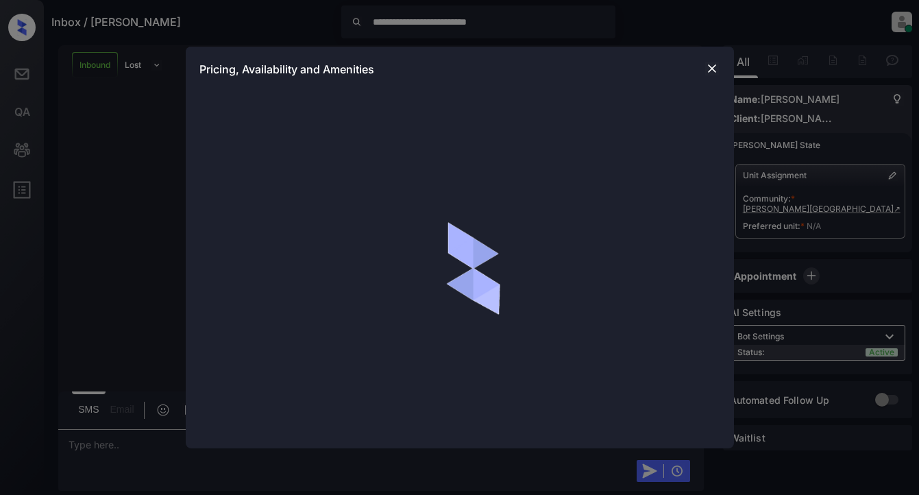
scroll to position [329, 0]
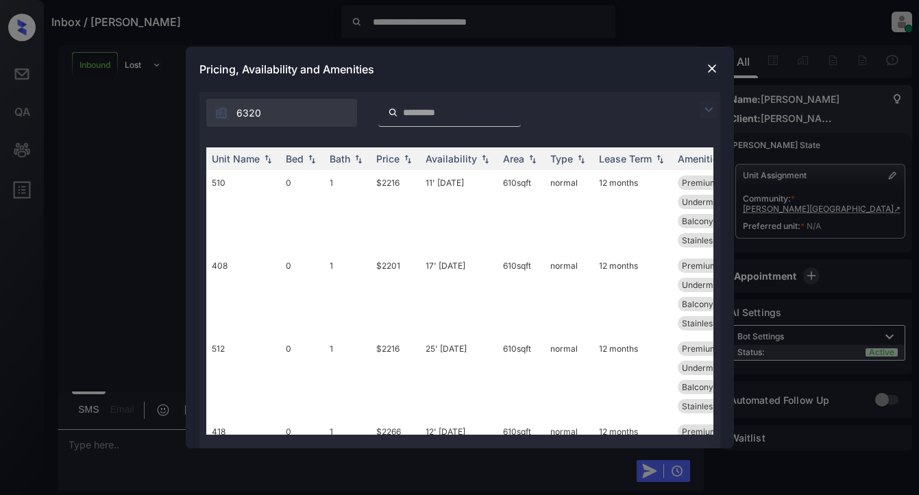
click at [702, 110] on img at bounding box center [708, 109] width 16 height 16
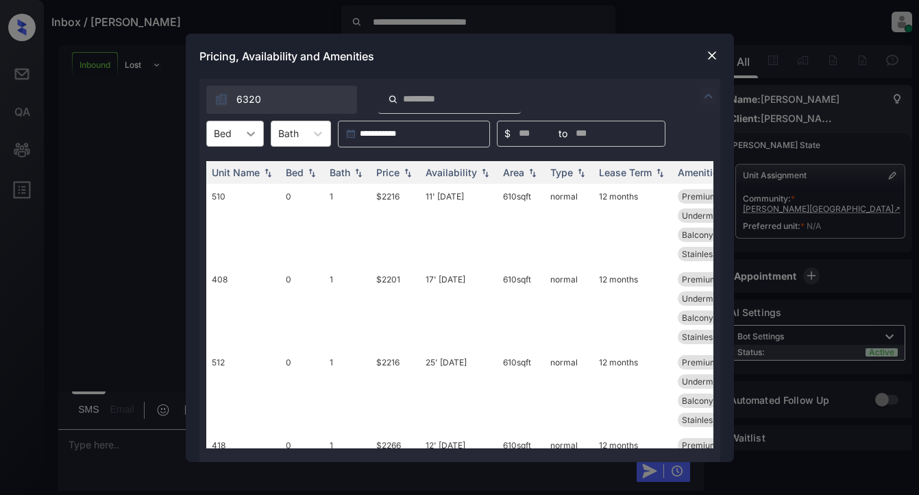
click at [252, 129] on icon at bounding box center [251, 134] width 14 height 14
click at [225, 196] on div "1" at bounding box center [235, 191] width 58 height 25
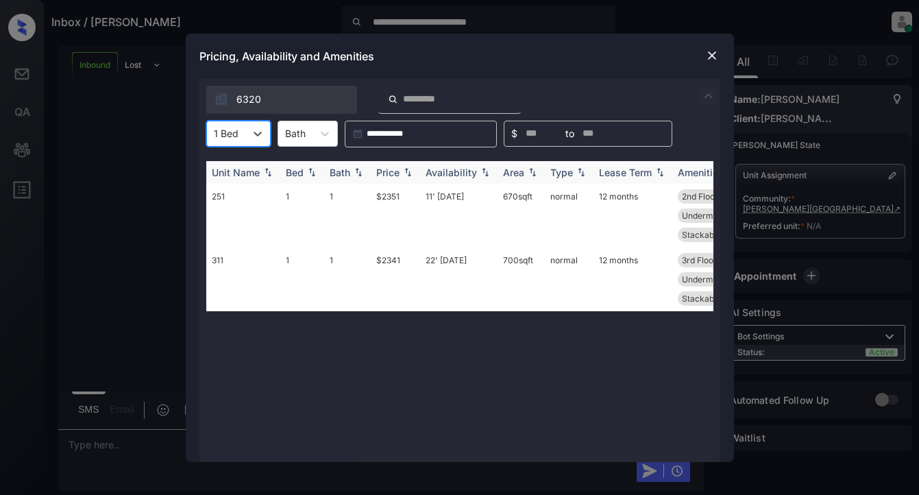
click at [390, 177] on div "Price" at bounding box center [387, 172] width 23 height 12
click at [390, 198] on td "$2341" at bounding box center [395, 216] width 49 height 64
click at [392, 198] on td "$2341" at bounding box center [395, 216] width 49 height 64
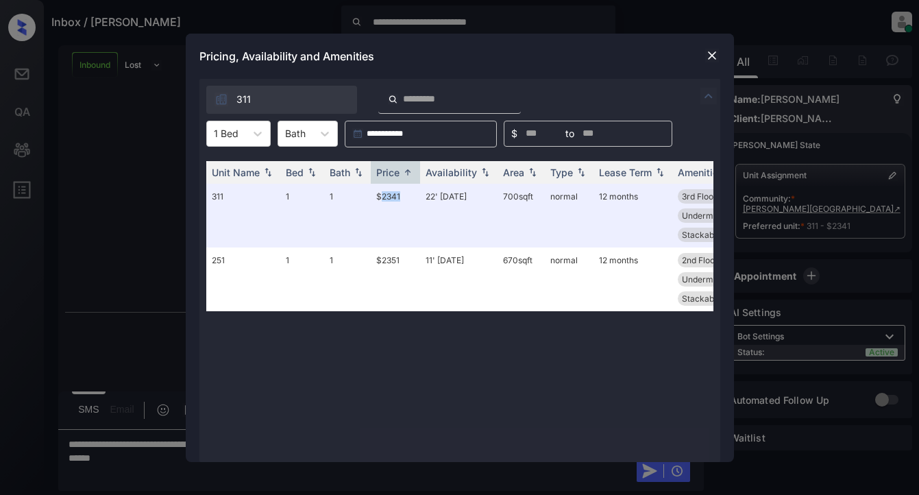
scroll to position [418, 0]
click at [705, 58] on img at bounding box center [712, 56] width 14 height 14
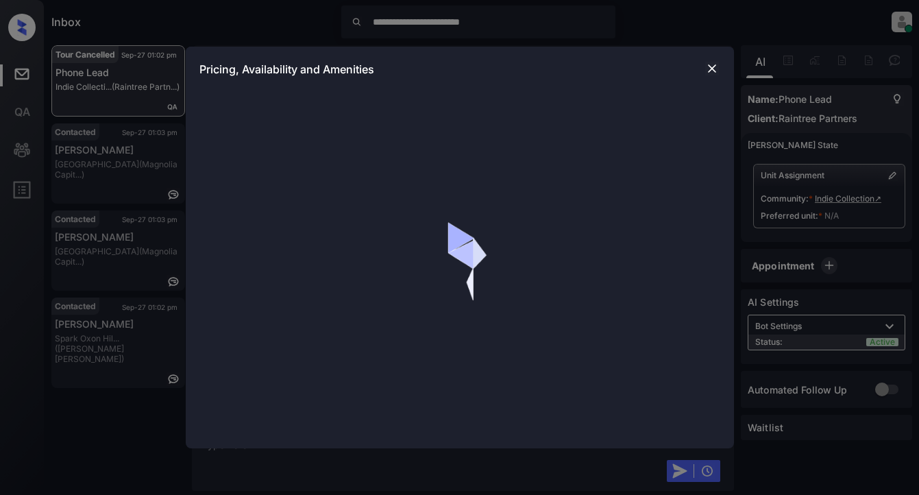
scroll to position [3943, 0]
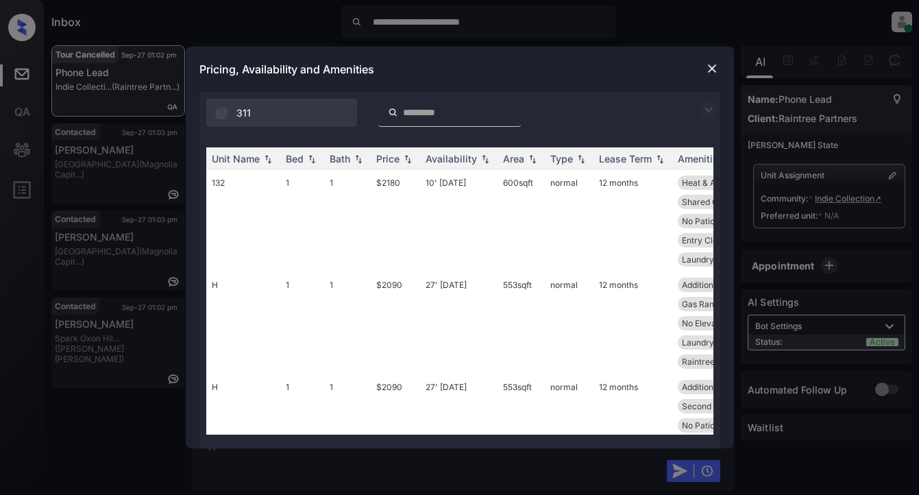
click at [708, 110] on img at bounding box center [708, 109] width 16 height 16
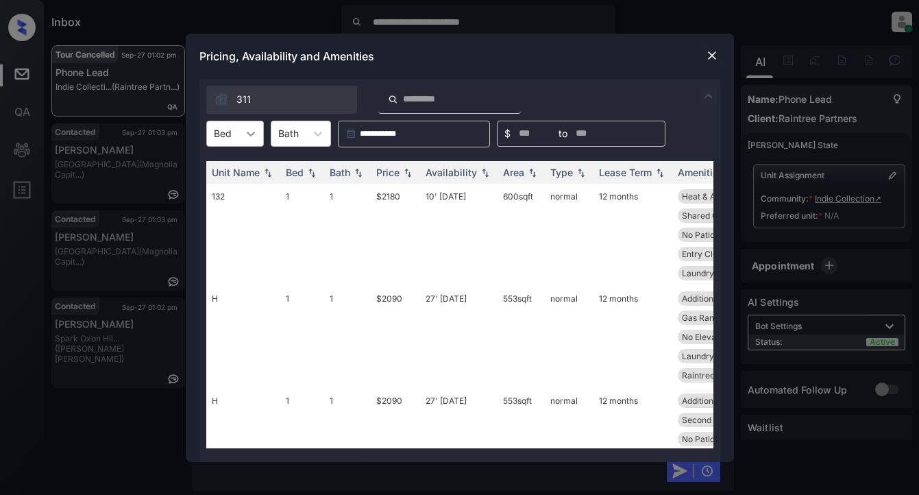
click at [253, 137] on icon at bounding box center [251, 134] width 14 height 14
click at [225, 192] on div "2" at bounding box center [235, 191] width 58 height 25
click at [387, 174] on div "Price" at bounding box center [387, 172] width 23 height 12
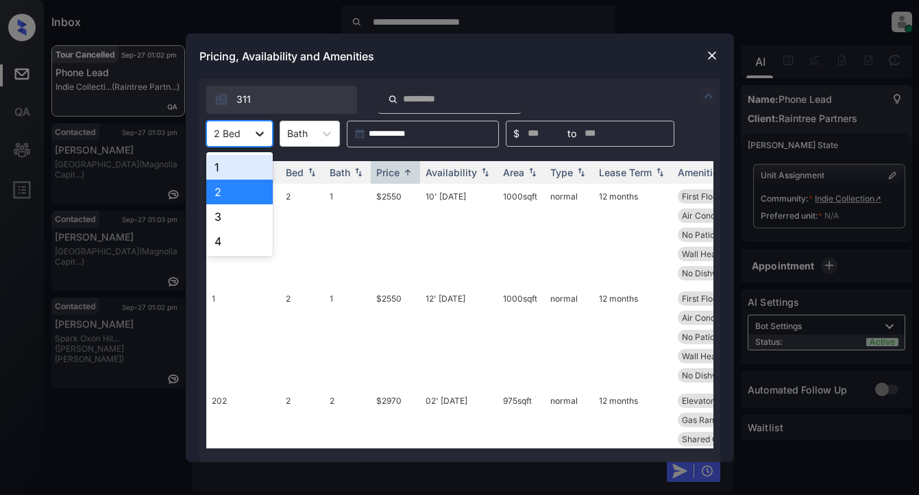
click at [257, 129] on icon at bounding box center [260, 134] width 14 height 14
click at [221, 173] on div "1" at bounding box center [239, 167] width 66 height 25
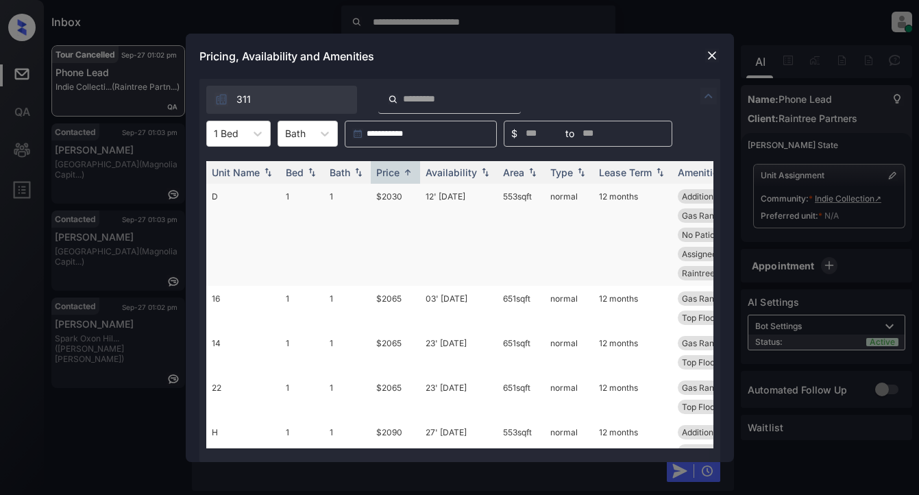
click at [397, 198] on td "$2030" at bounding box center [395, 235] width 49 height 102
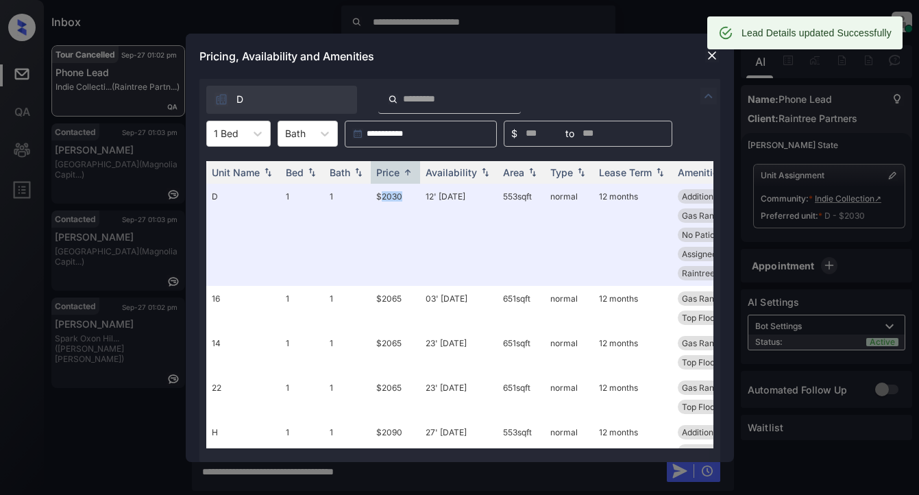
scroll to position [4032, 0]
click at [625, 62] on div "Pricing, Availability and Amenities" at bounding box center [460, 56] width 548 height 45
click at [714, 55] on img at bounding box center [712, 56] width 14 height 14
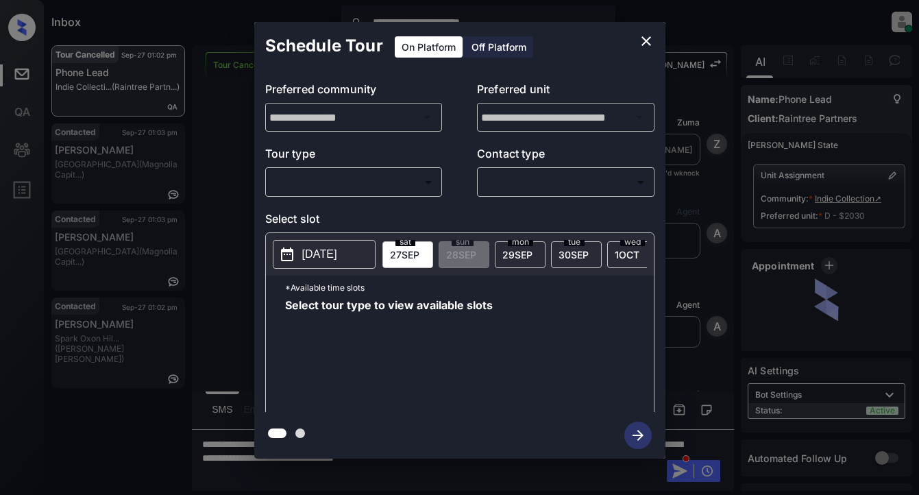
scroll to position [4032, 0]
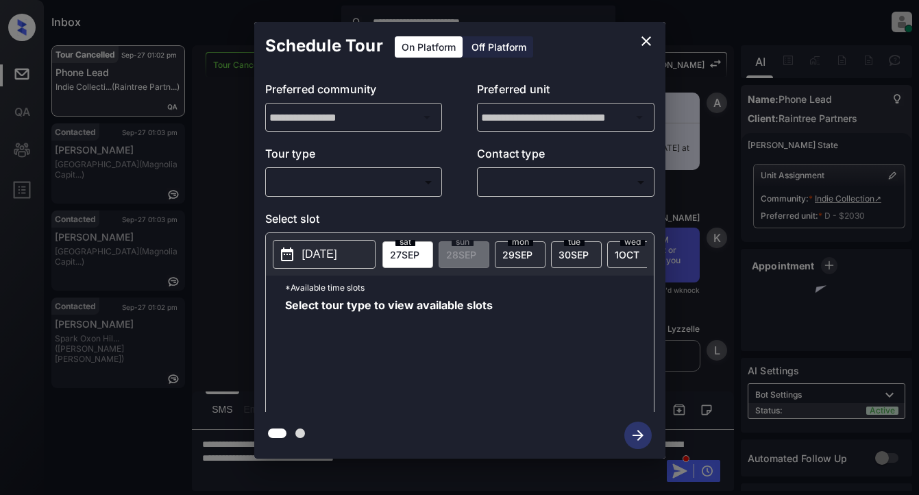
click at [389, 179] on body "**********" at bounding box center [459, 247] width 919 height 495
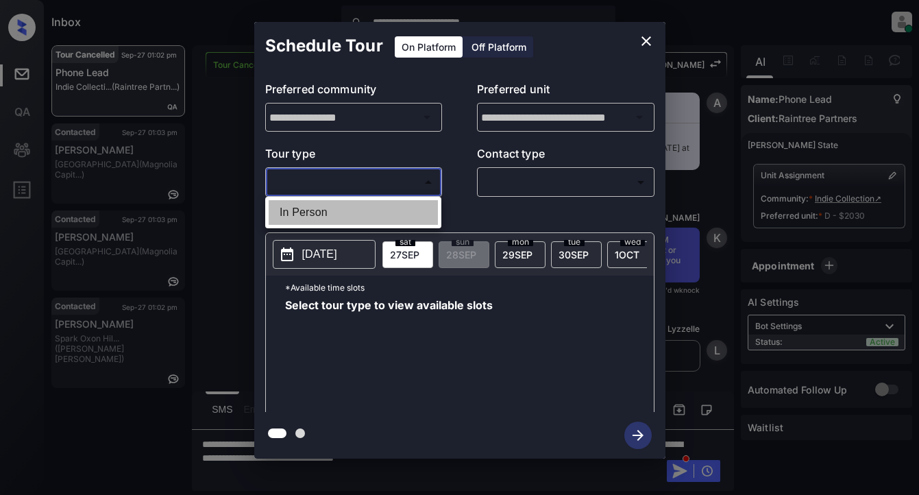
drag, startPoint x: 322, startPoint y: 214, endPoint x: 427, endPoint y: 214, distance: 104.8
click at [325, 214] on li "In Person" at bounding box center [353, 212] width 169 height 25
type input "********"
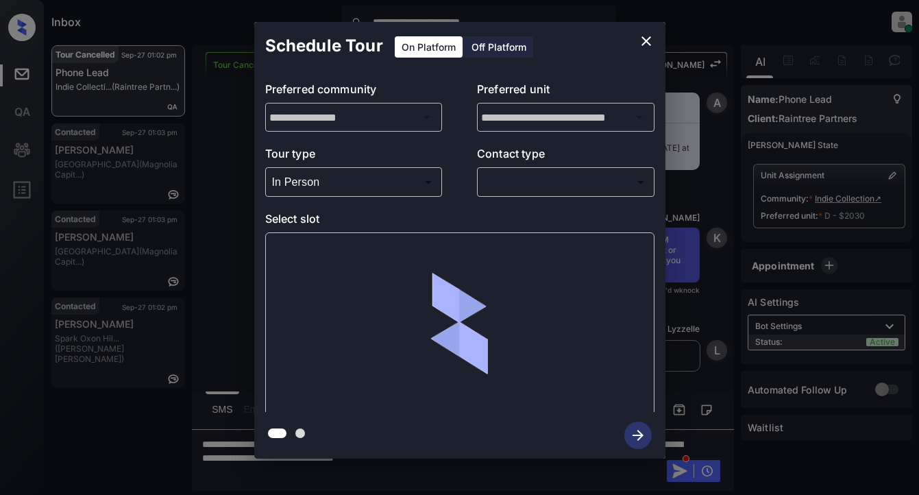
click at [568, 195] on div "​ ​" at bounding box center [565, 181] width 177 height 29
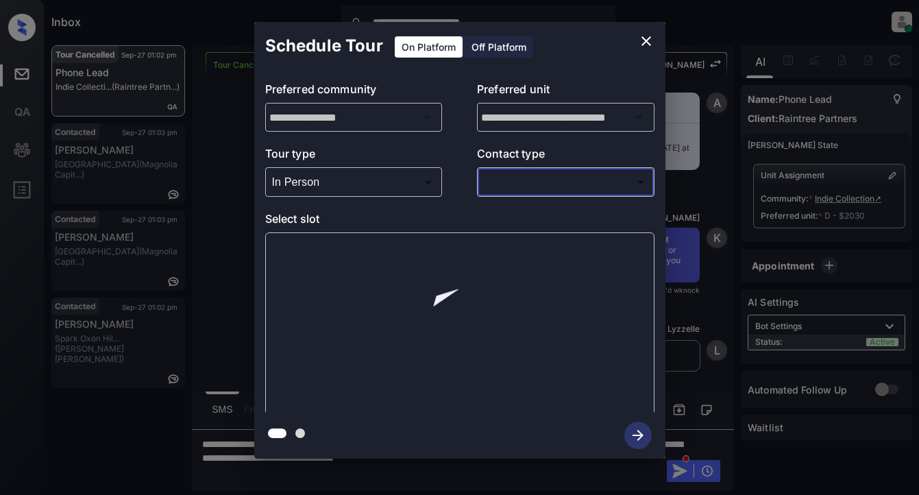
click at [516, 184] on body "**********" at bounding box center [459, 247] width 919 height 495
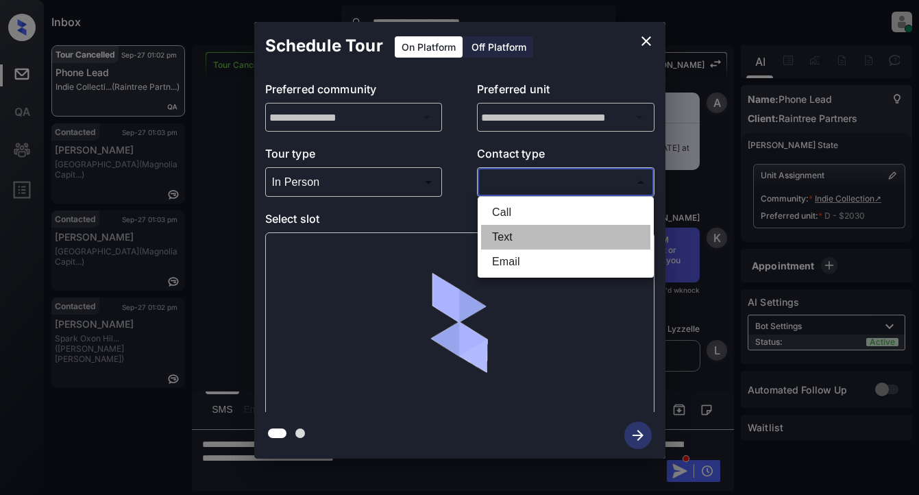
click at [503, 233] on li "Text" at bounding box center [565, 237] width 169 height 25
type input "****"
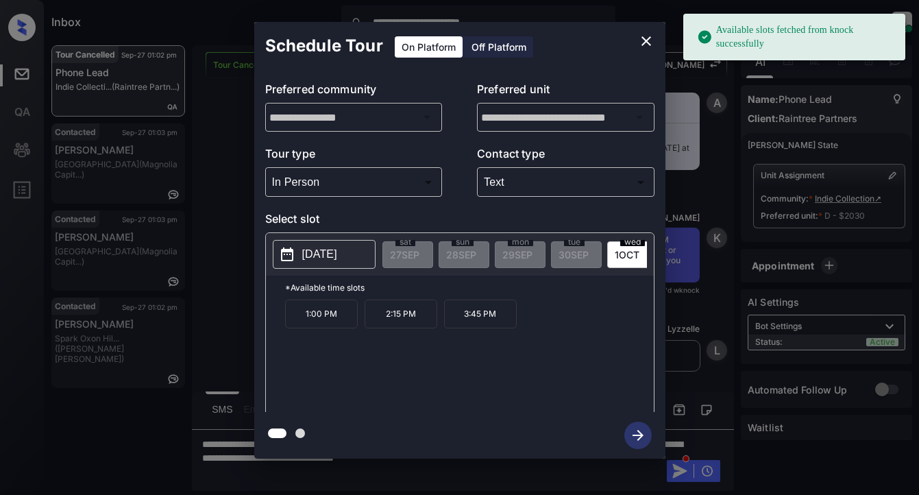
click at [318, 258] on p "[DATE]" at bounding box center [319, 254] width 35 height 16
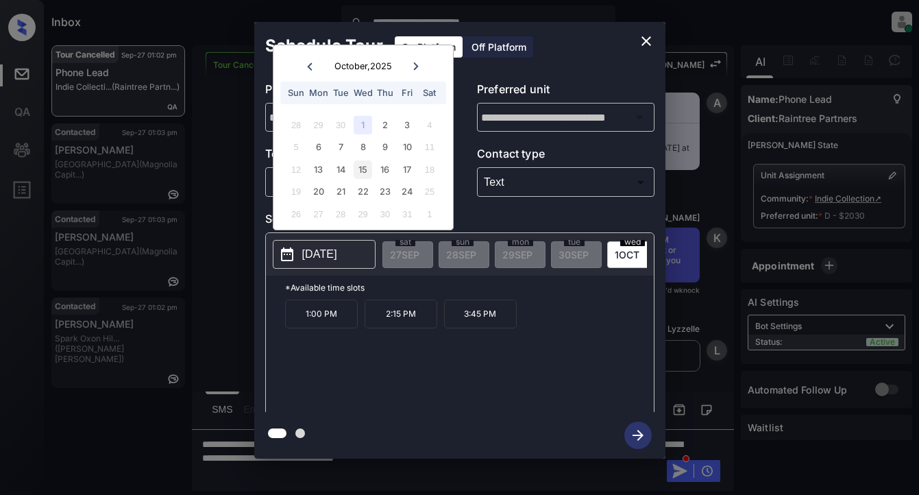
click at [363, 175] on div "15" at bounding box center [362, 169] width 18 height 18
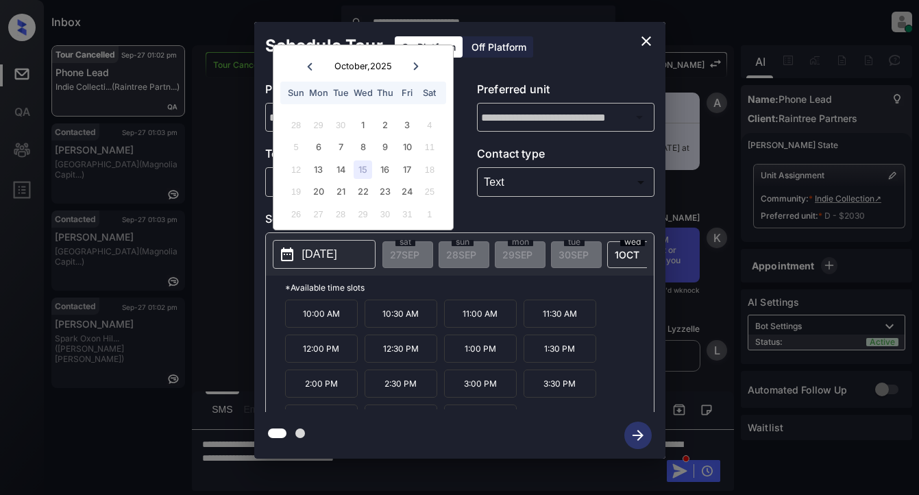
click at [356, 174] on div "15" at bounding box center [362, 169] width 18 height 18
click at [650, 44] on icon "close" at bounding box center [646, 41] width 16 height 16
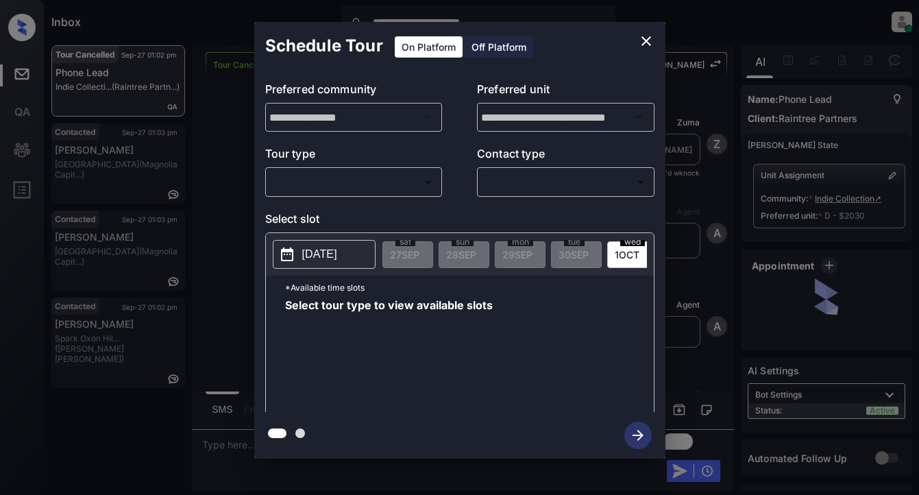
scroll to position [4917, 0]
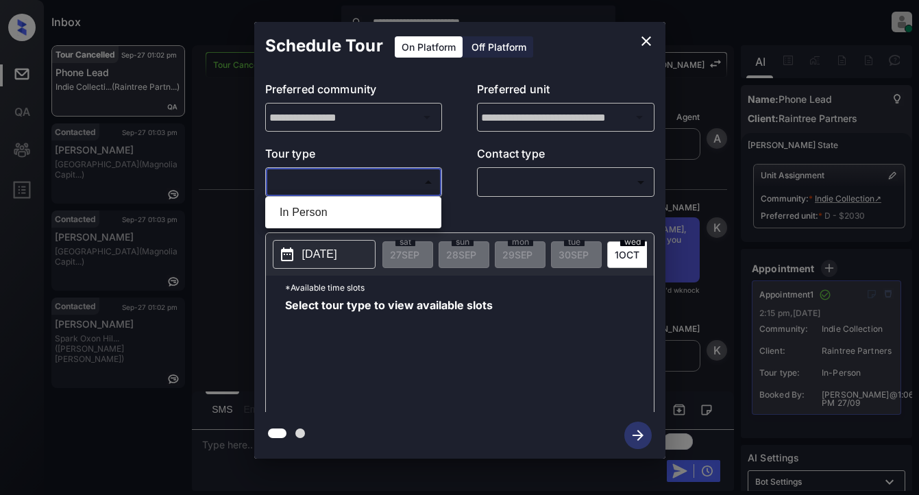
click at [314, 178] on body "**********" at bounding box center [459, 247] width 919 height 495
click at [640, 42] on div at bounding box center [459, 247] width 919 height 495
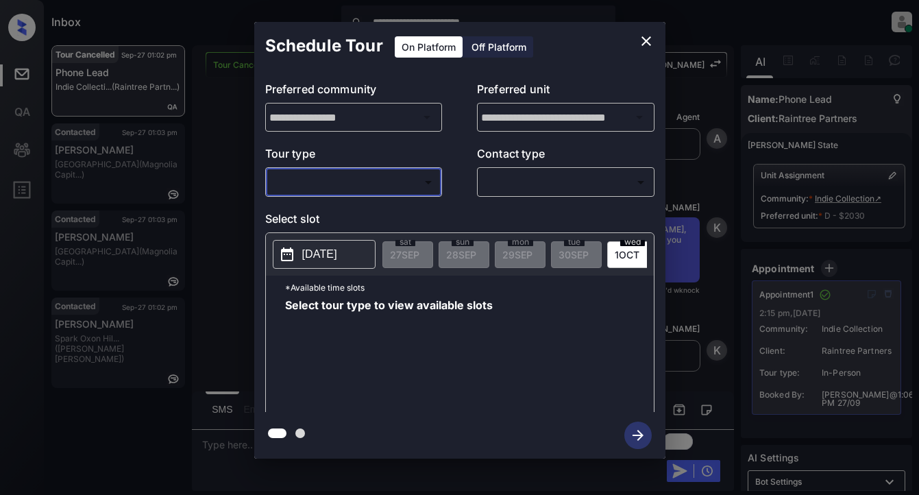
click at [211, 115] on div "**********" at bounding box center [459, 240] width 919 height 480
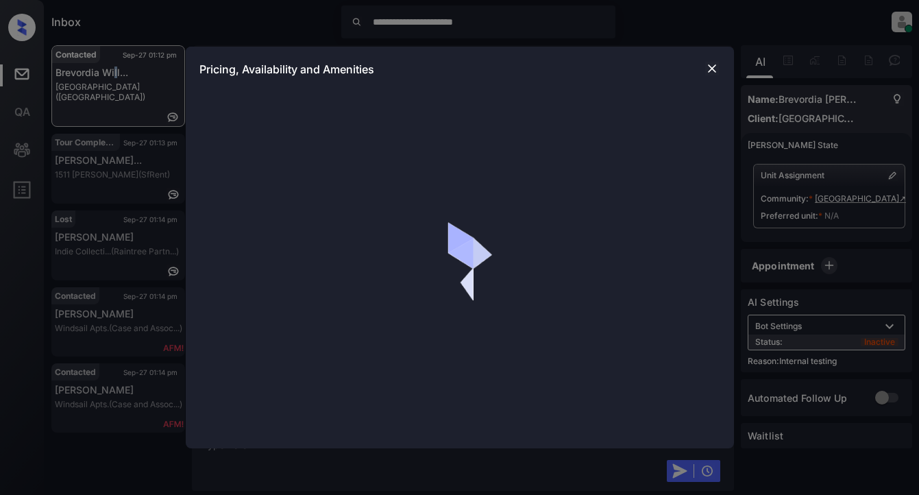
scroll to position [3642, 0]
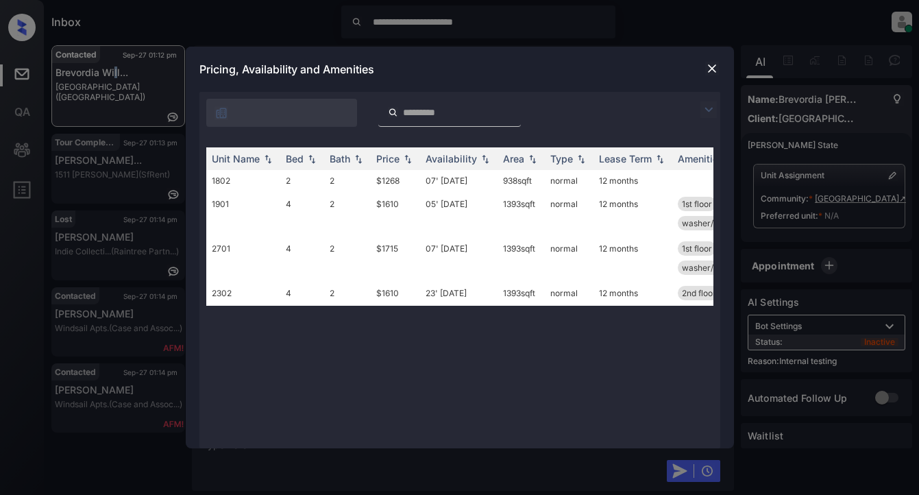
click at [710, 107] on img at bounding box center [708, 109] width 16 height 16
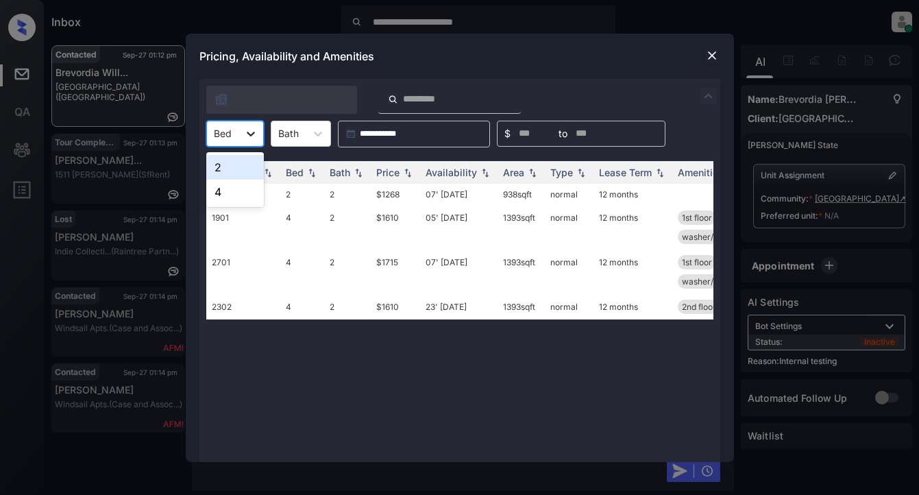
click at [256, 134] on icon at bounding box center [251, 134] width 14 height 14
click at [236, 188] on div "4" at bounding box center [235, 191] width 58 height 25
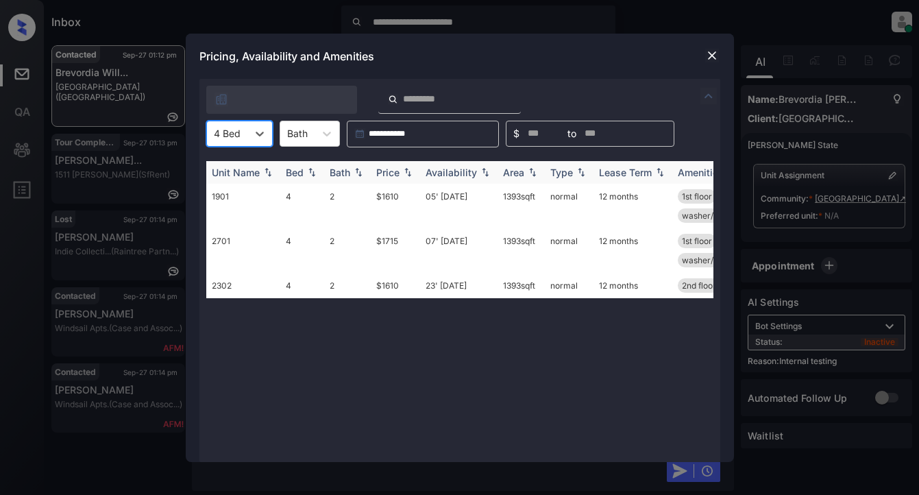
click at [352, 172] on img at bounding box center [358, 172] width 14 height 10
drag, startPoint x: 352, startPoint y: 172, endPoint x: 359, endPoint y: 169, distance: 7.7
click at [353, 172] on img at bounding box center [358, 172] width 14 height 10
click at [390, 177] on div "Price" at bounding box center [387, 172] width 23 height 12
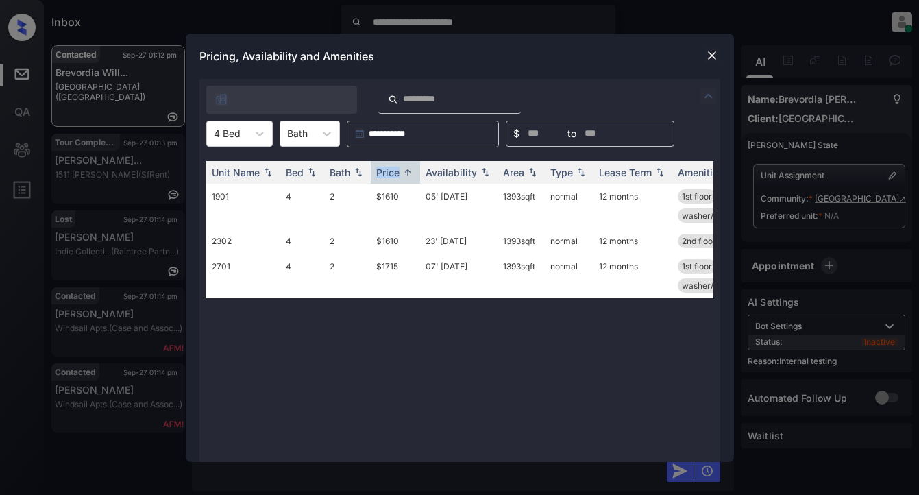
click at [710, 56] on img at bounding box center [712, 56] width 14 height 14
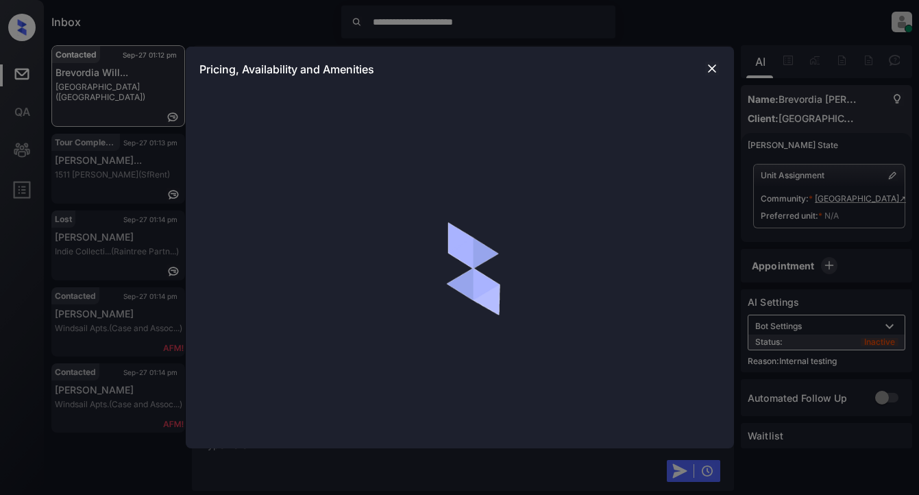
scroll to position [3642, 0]
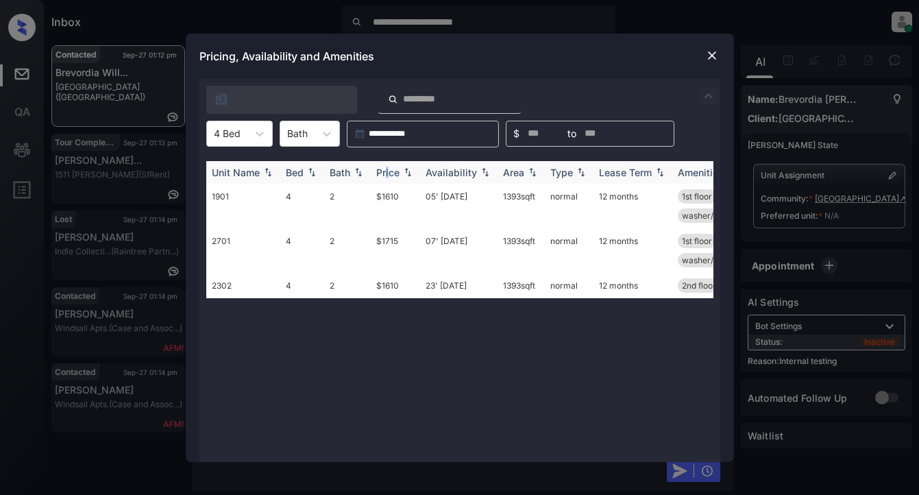
click at [388, 166] on div "Price" at bounding box center [387, 172] width 23 height 12
drag, startPoint x: 388, startPoint y: 166, endPoint x: 393, endPoint y: 158, distance: 9.5
click at [389, 165] on th "Price" at bounding box center [395, 172] width 49 height 23
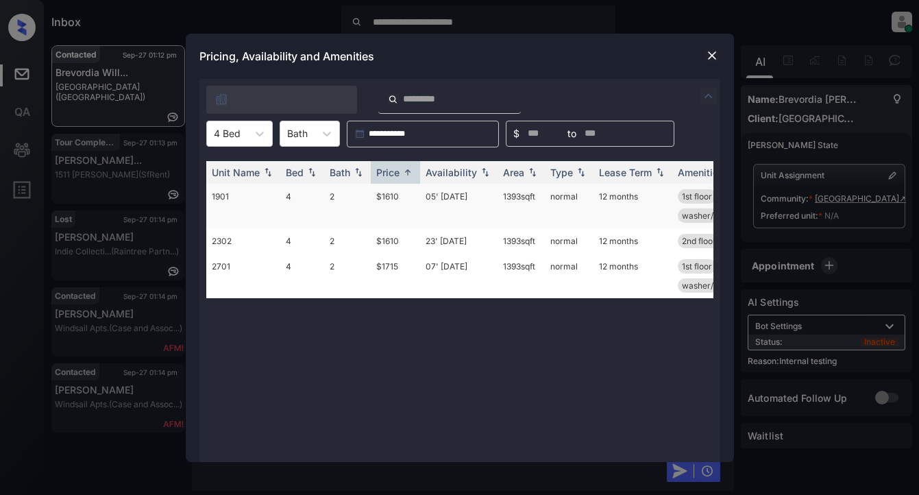
click at [388, 198] on td "$1610" at bounding box center [395, 206] width 49 height 45
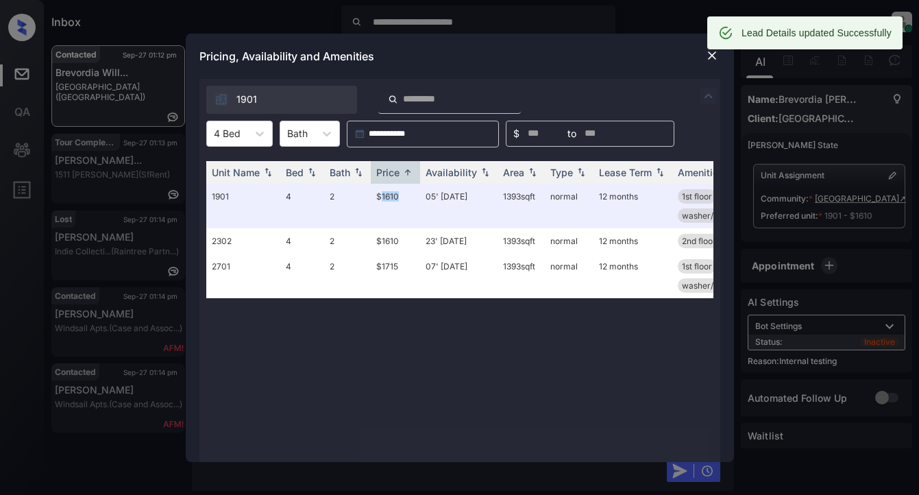
click at [706, 55] on img at bounding box center [712, 56] width 14 height 14
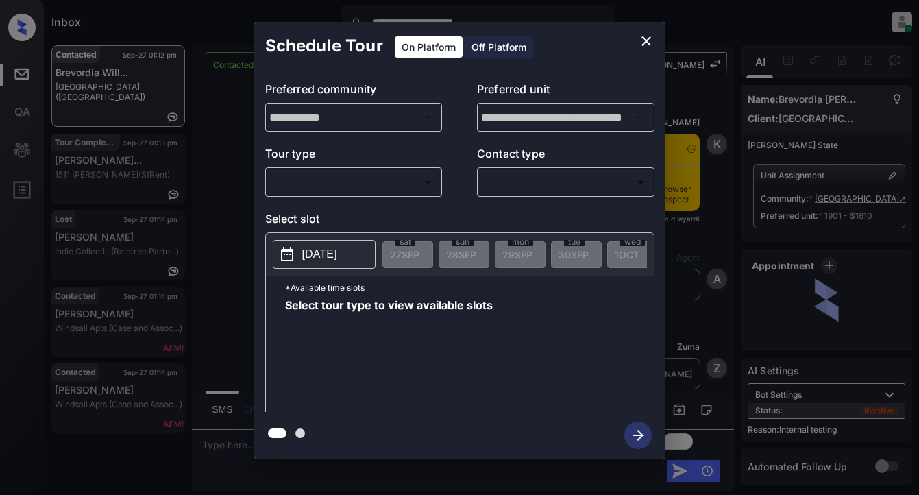
scroll to position [3937, 0]
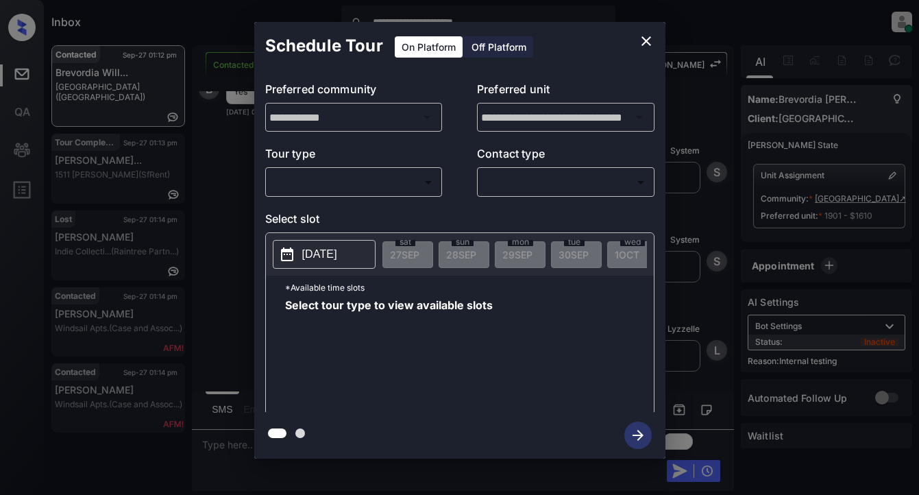
click at [317, 175] on body "**********" at bounding box center [459, 247] width 919 height 495
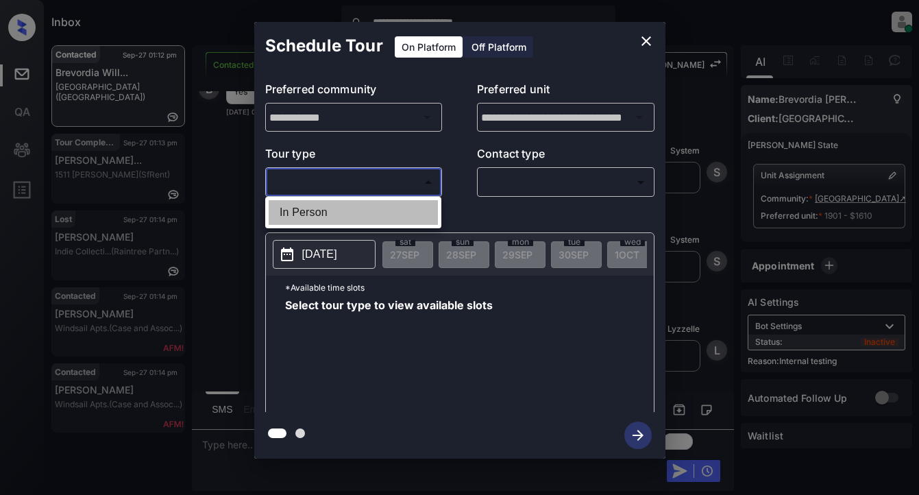
drag, startPoint x: 308, startPoint y: 210, endPoint x: 353, endPoint y: 198, distance: 46.0
click at [311, 210] on li "In Person" at bounding box center [353, 212] width 169 height 25
type input "********"
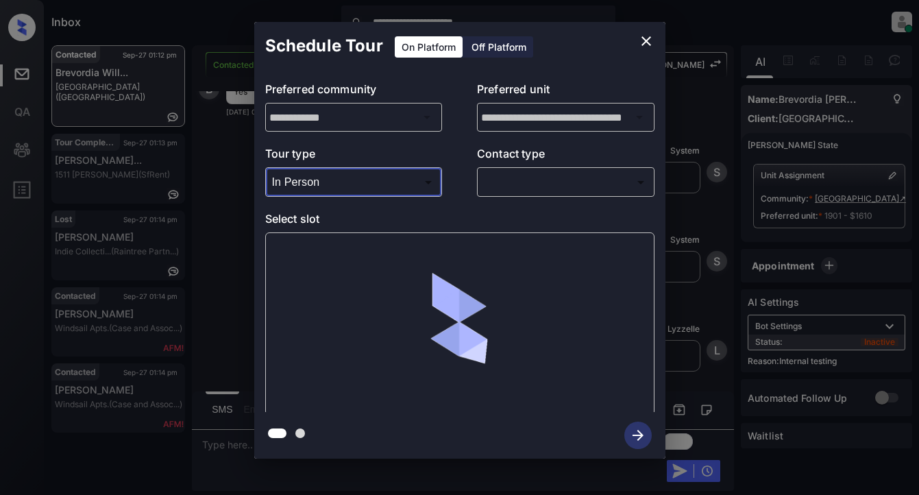
click at [514, 186] on body "**********" at bounding box center [459, 247] width 919 height 495
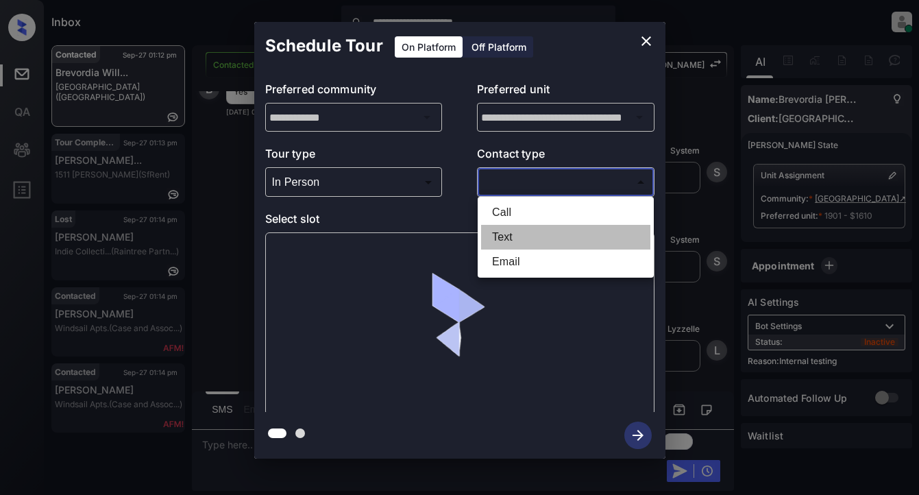
click at [515, 238] on li "Text" at bounding box center [565, 237] width 169 height 25
type input "****"
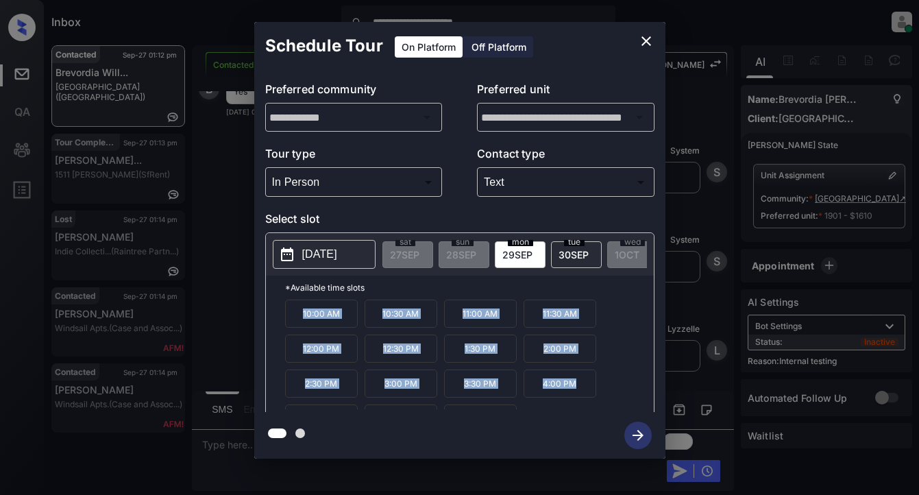
scroll to position [23, 0]
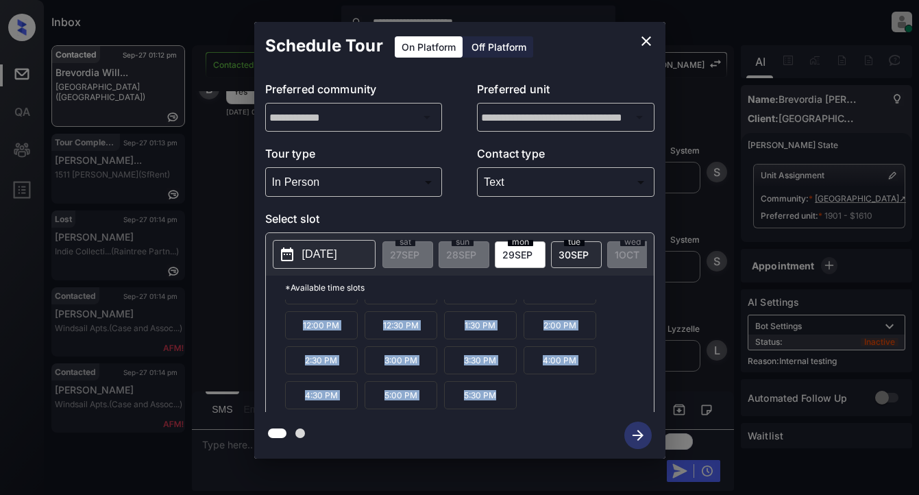
drag, startPoint x: 348, startPoint y: 332, endPoint x: 596, endPoint y: 430, distance: 266.9
click at [596, 430] on div "**********" at bounding box center [459, 240] width 411 height 436
copy div "10:00 AM 10:30 AM 11:00 AM 11:30 AM 12:00 PM 12:30 PM 1:30 PM 2:00 PM 2:30 PM 3…"
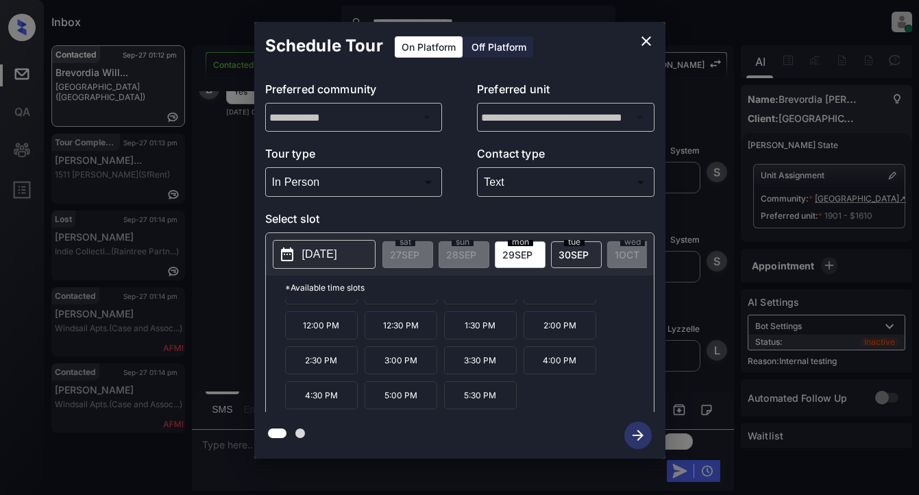
click at [221, 443] on div "**********" at bounding box center [459, 240] width 919 height 480
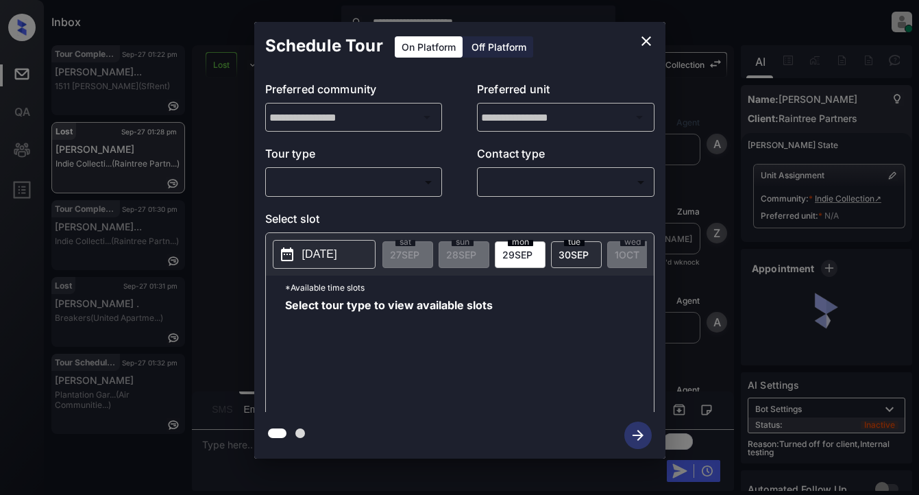
scroll to position [6112, 0]
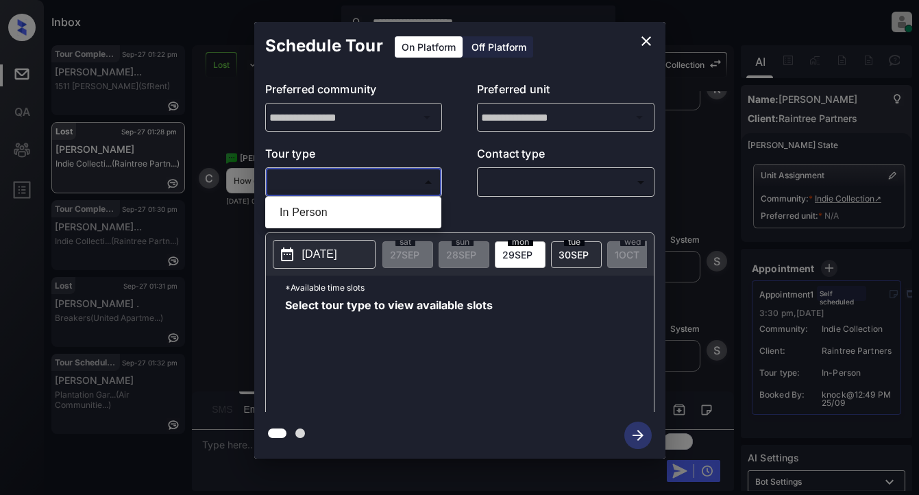
click at [368, 185] on body "**********" at bounding box center [459, 247] width 919 height 495
click at [375, 184] on div at bounding box center [459, 247] width 919 height 495
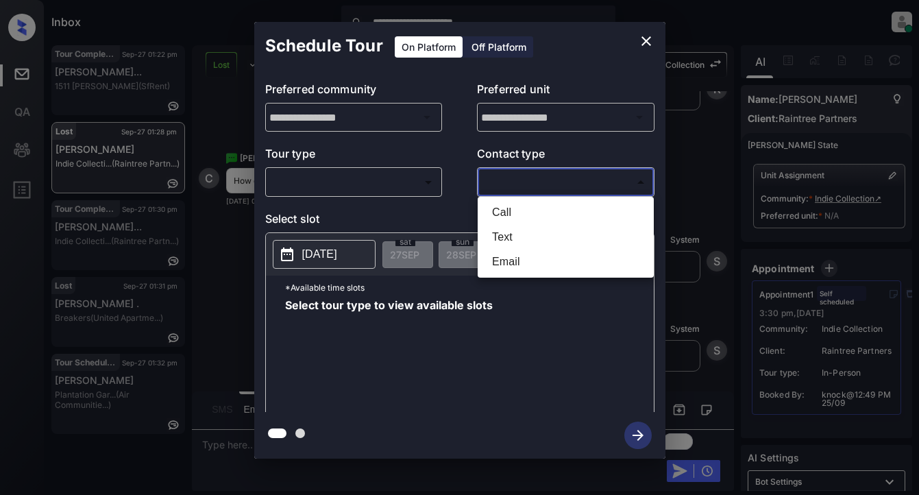
click at [523, 179] on body "**********" at bounding box center [459, 247] width 919 height 495
click at [325, 367] on div at bounding box center [459, 247] width 919 height 495
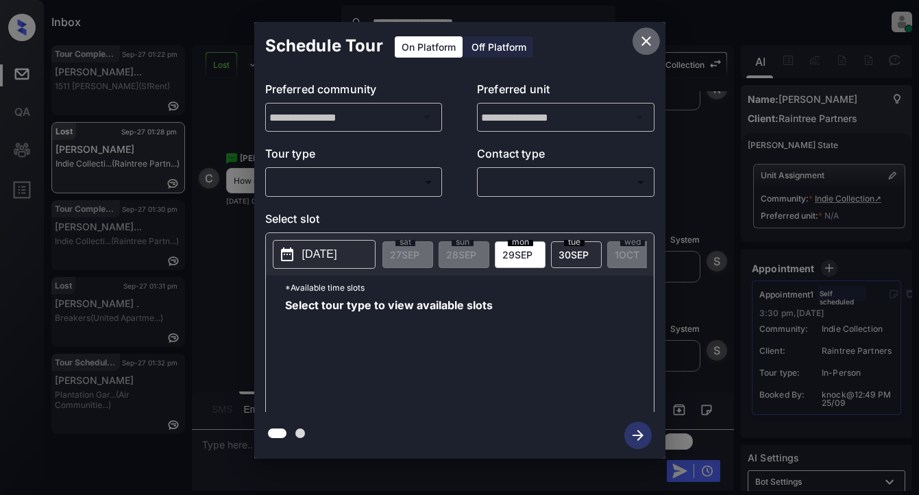
click at [649, 39] on icon "close" at bounding box center [646, 41] width 16 height 16
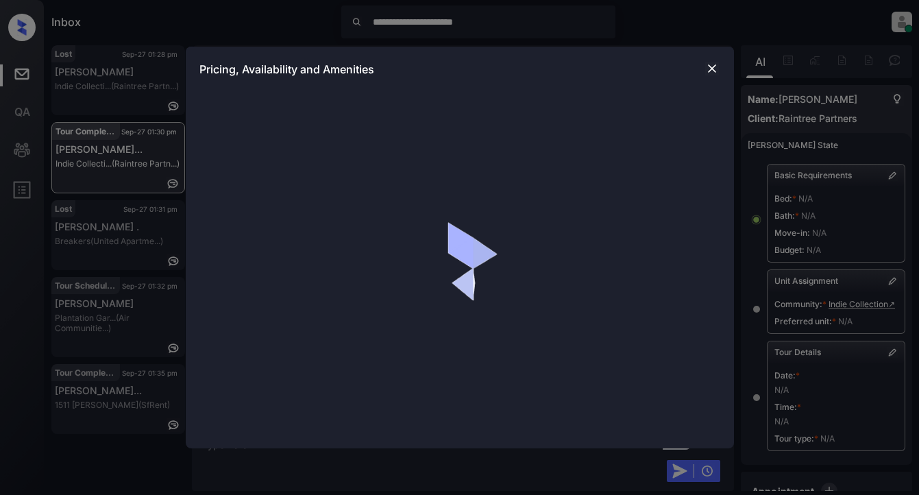
scroll to position [13830, 0]
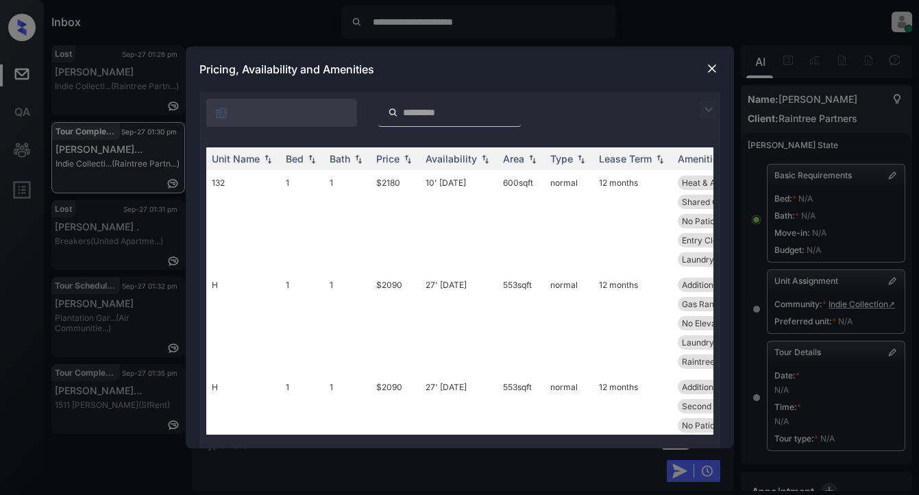
click at [707, 108] on img at bounding box center [708, 109] width 16 height 16
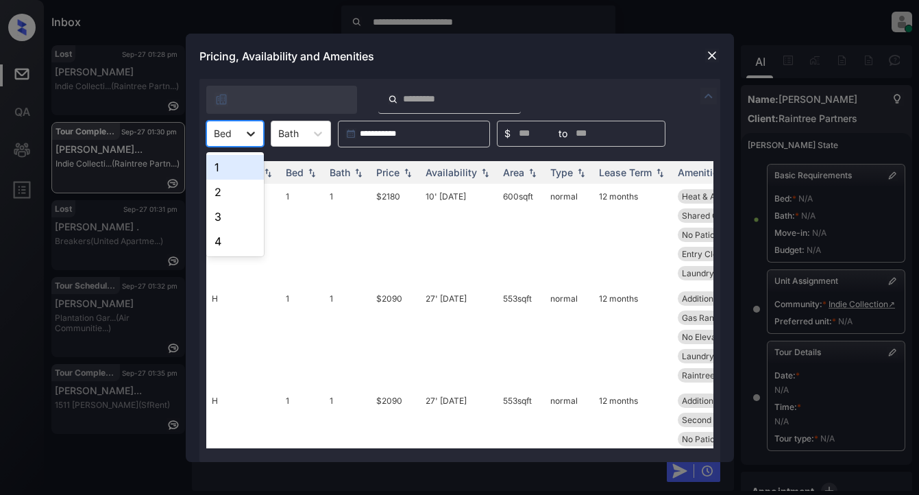
click at [247, 134] on icon at bounding box center [251, 134] width 14 height 14
drag, startPoint x: 234, startPoint y: 212, endPoint x: 241, endPoint y: 211, distance: 7.7
click at [234, 212] on div "3" at bounding box center [235, 216] width 58 height 25
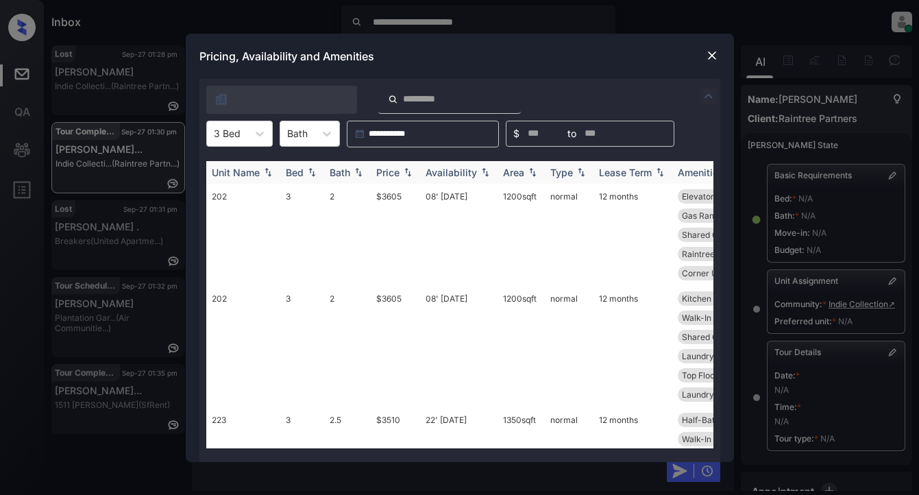
click at [395, 168] on div "Price" at bounding box center [387, 172] width 23 height 12
click at [395, 166] on div "Price" at bounding box center [387, 172] width 23 height 12
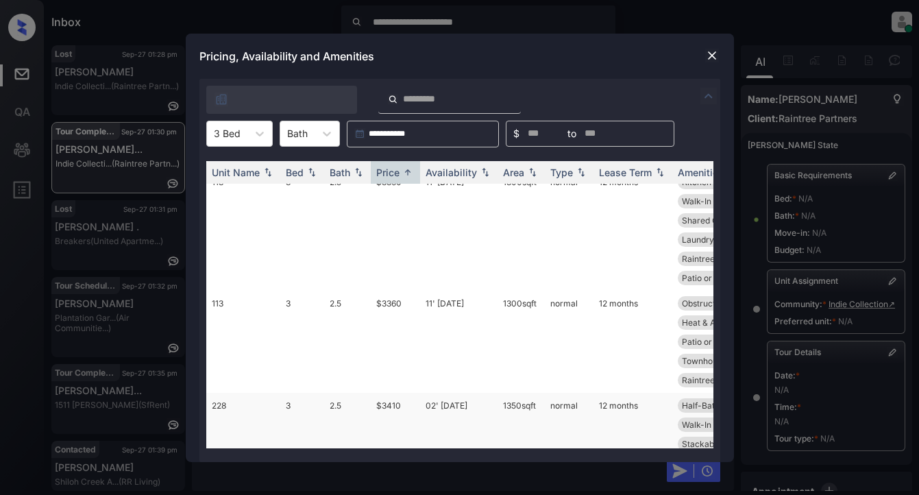
scroll to position [0, 0]
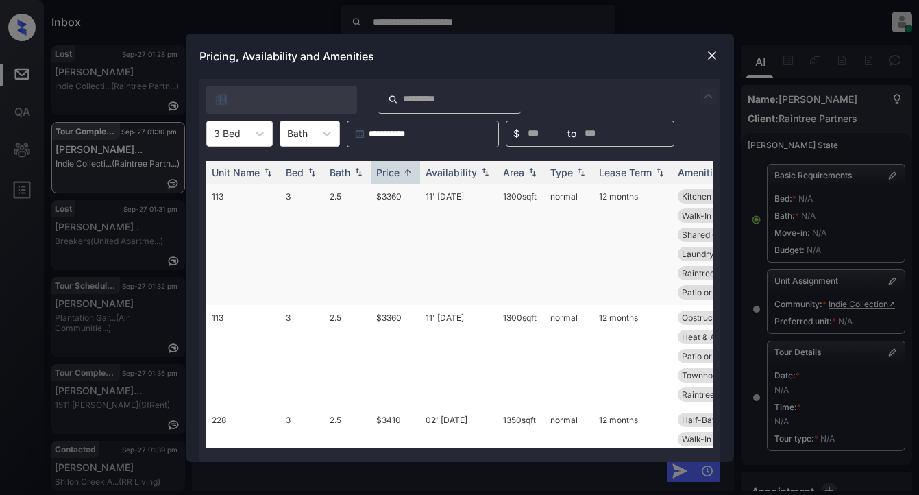
click at [392, 198] on td "$3360" at bounding box center [395, 244] width 49 height 121
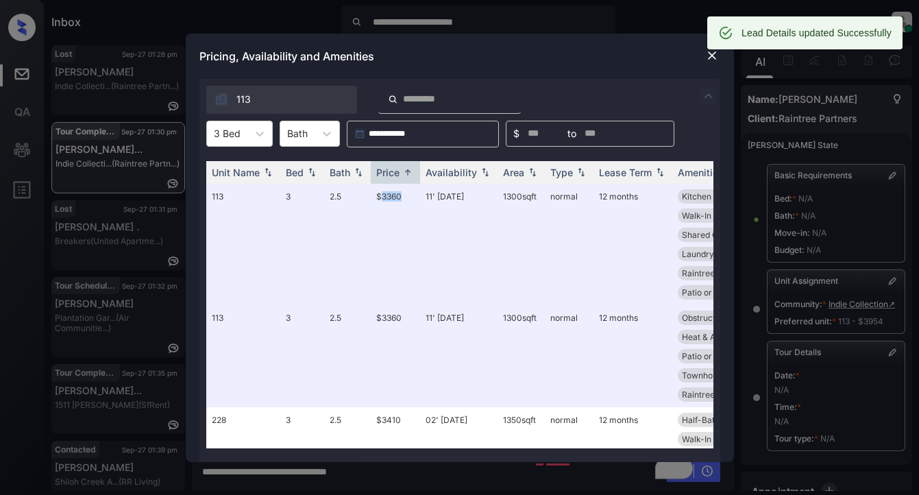
click at [713, 62] on img at bounding box center [712, 56] width 14 height 14
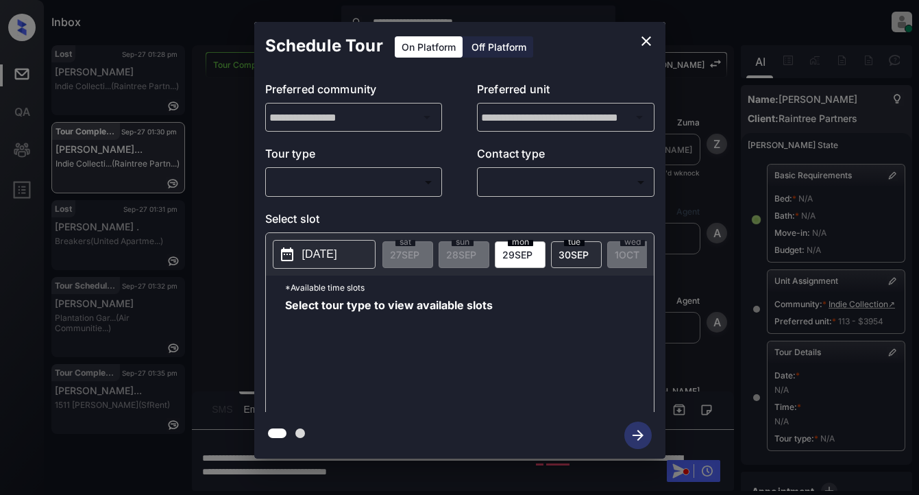
scroll to position [346, 0]
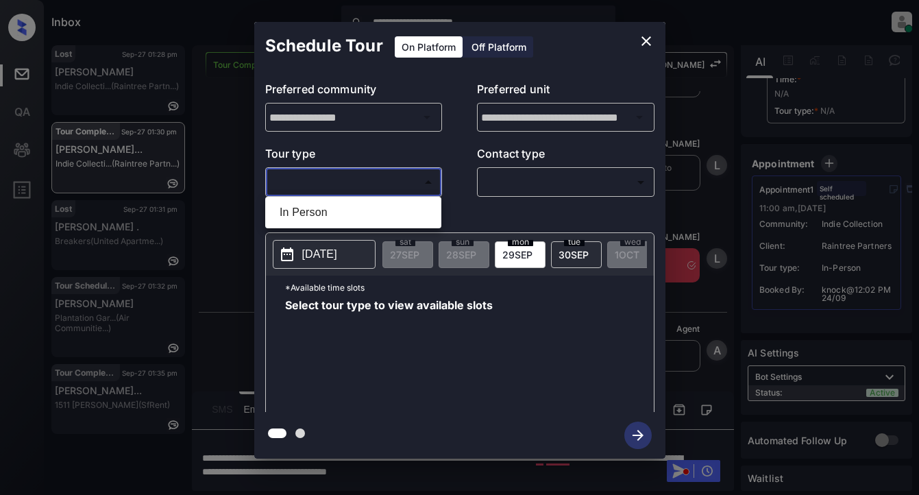
click at [299, 187] on body "**********" at bounding box center [459, 247] width 919 height 495
drag, startPoint x: 310, startPoint y: 209, endPoint x: 572, endPoint y: 194, distance: 262.8
click at [314, 208] on li "In Person" at bounding box center [353, 212] width 169 height 25
type input "********"
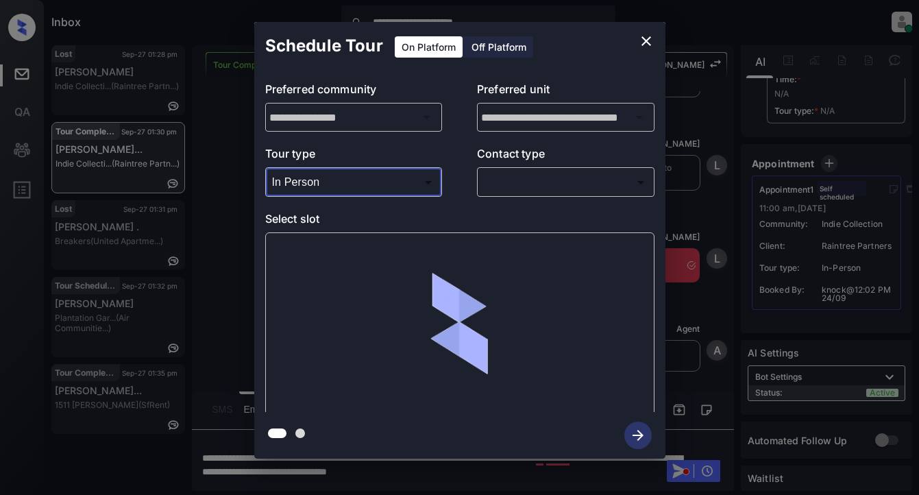
click at [575, 190] on body "**********" at bounding box center [459, 247] width 919 height 495
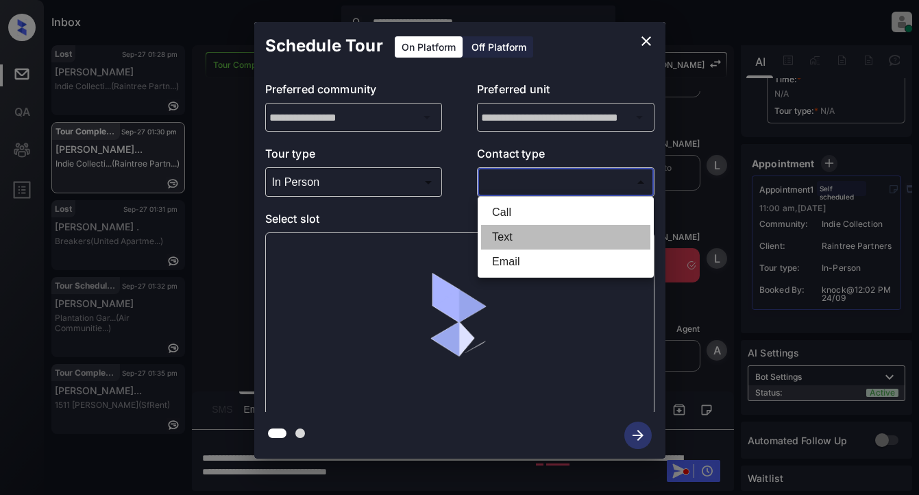
click at [502, 235] on li "Text" at bounding box center [565, 237] width 169 height 25
type input "****"
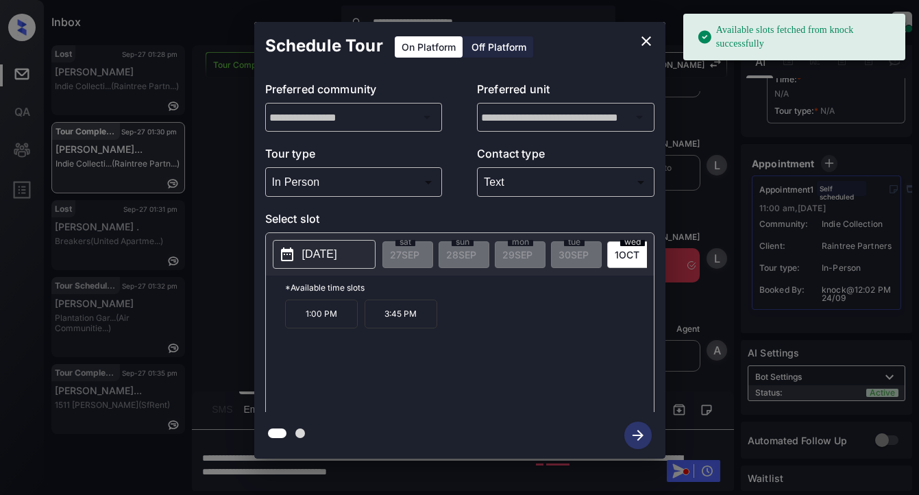
click at [337, 259] on p "2025-10-01" at bounding box center [319, 254] width 35 height 16
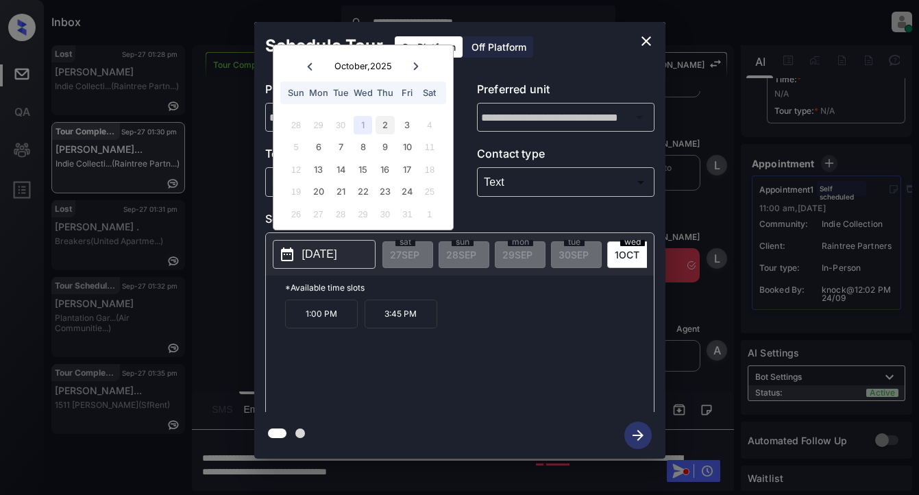
click at [382, 125] on div "2" at bounding box center [384, 125] width 18 height 18
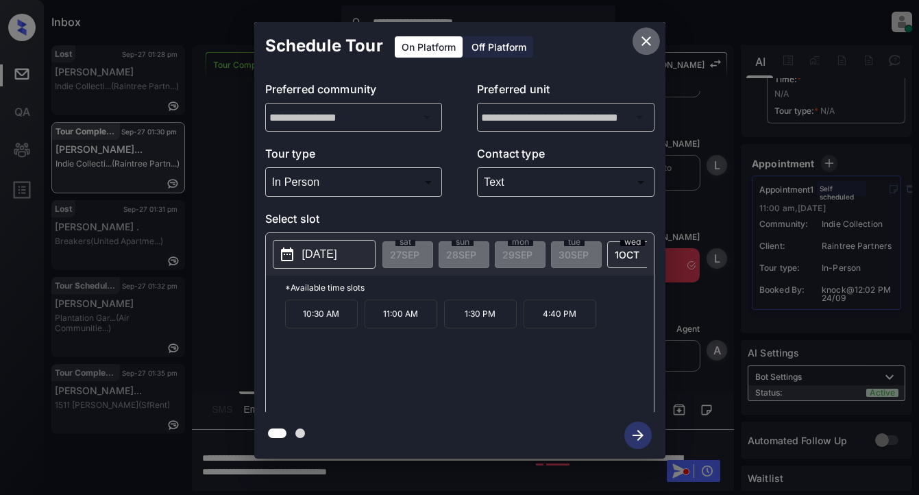
click at [650, 38] on icon "close" at bounding box center [646, 41] width 16 height 16
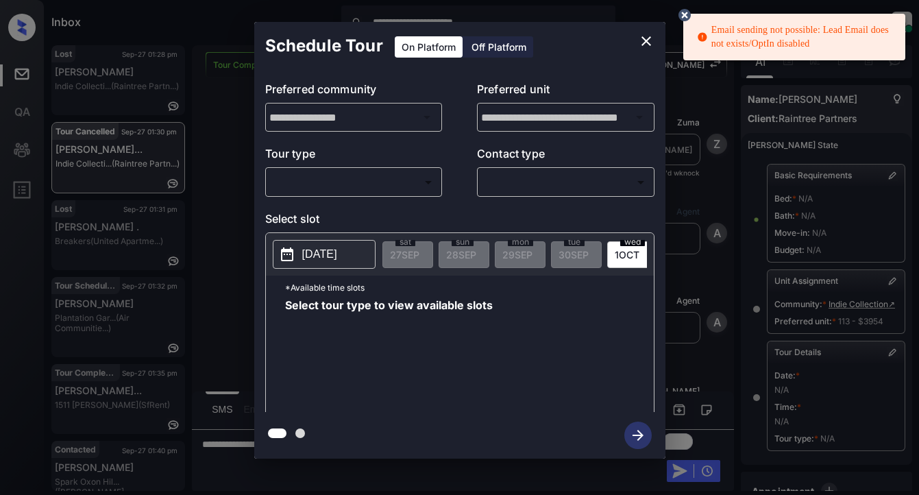
scroll to position [17672, 0]
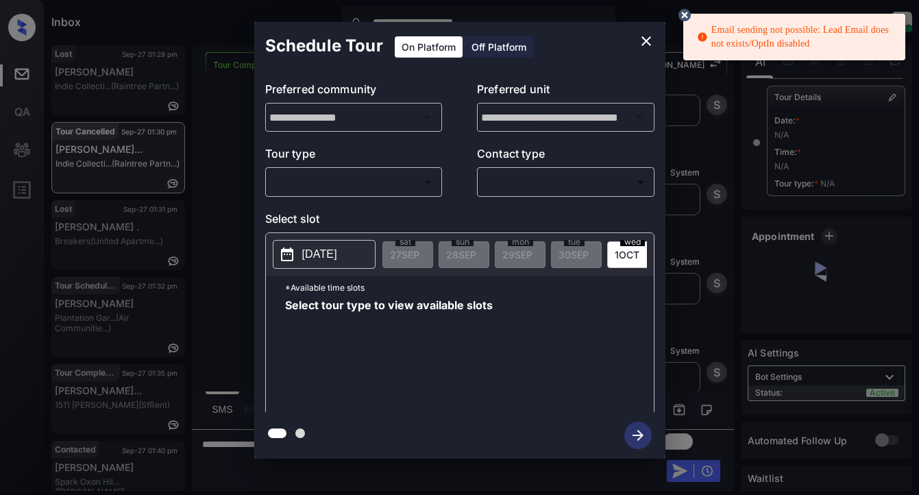
click at [374, 182] on body "**********" at bounding box center [459, 247] width 919 height 495
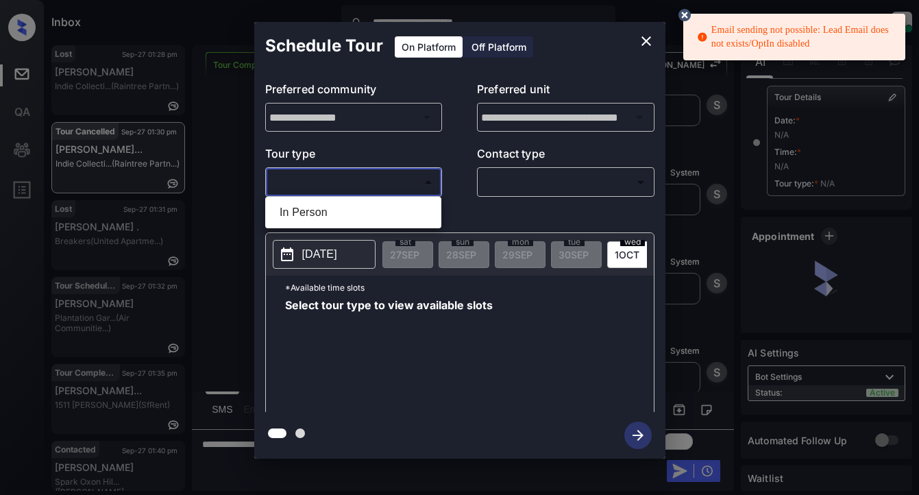
scroll to position [346, 0]
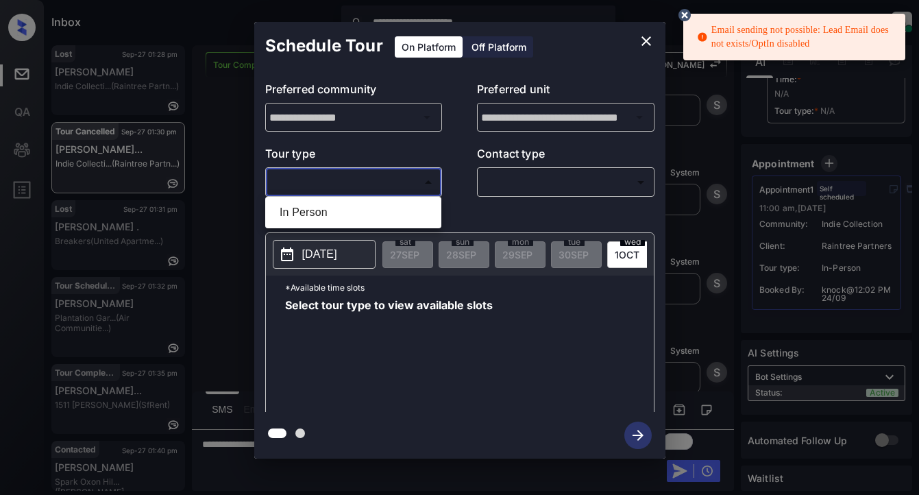
drag, startPoint x: 314, startPoint y: 212, endPoint x: 440, endPoint y: 190, distance: 127.8
click at [319, 212] on li "In Person" at bounding box center [353, 212] width 169 height 25
type input "********"
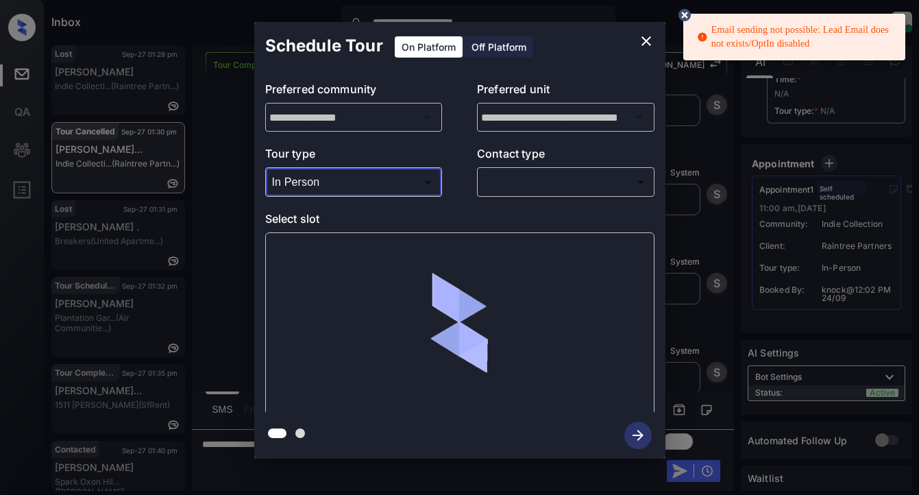
click at [549, 181] on body "**********" at bounding box center [459, 247] width 919 height 495
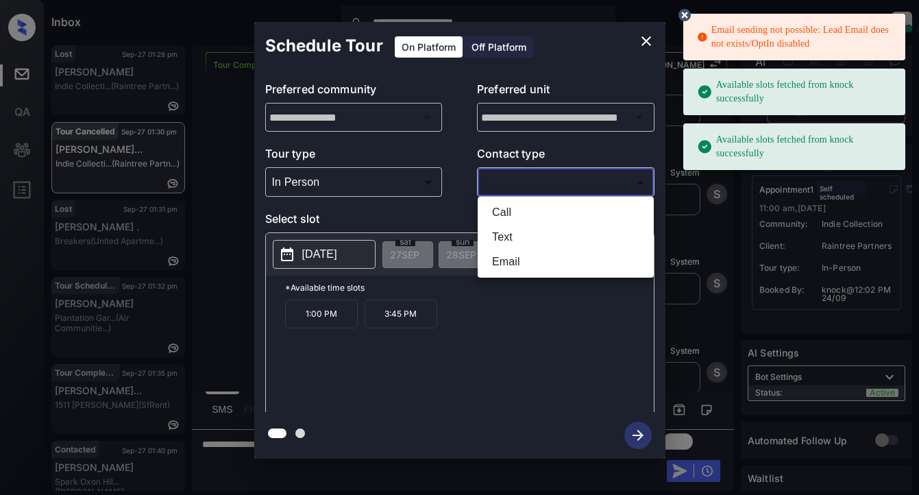
click at [508, 238] on li "Text" at bounding box center [565, 237] width 169 height 25
type input "****"
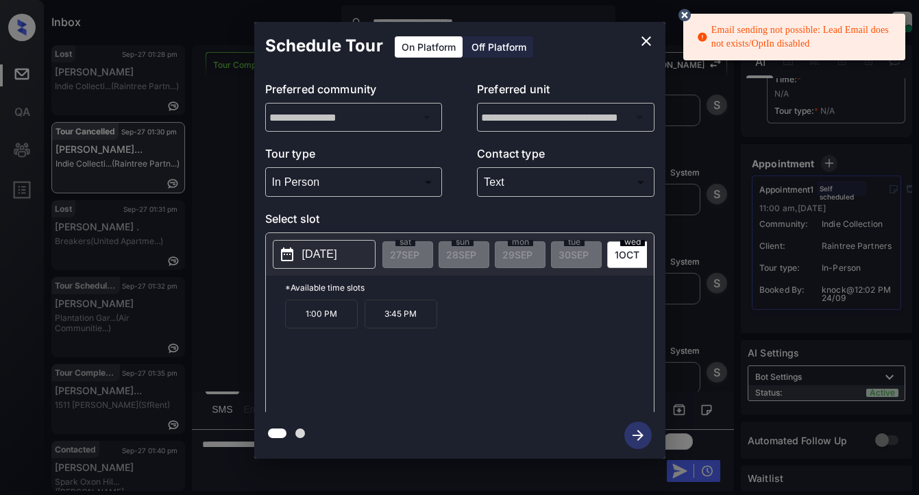
click at [337, 255] on p "[DATE]" at bounding box center [319, 254] width 35 height 16
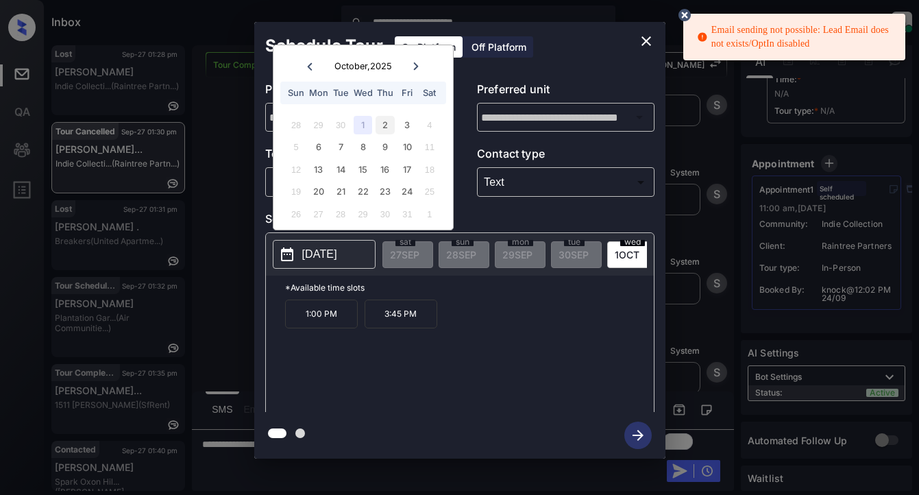
click at [387, 125] on div "2" at bounding box center [384, 125] width 18 height 18
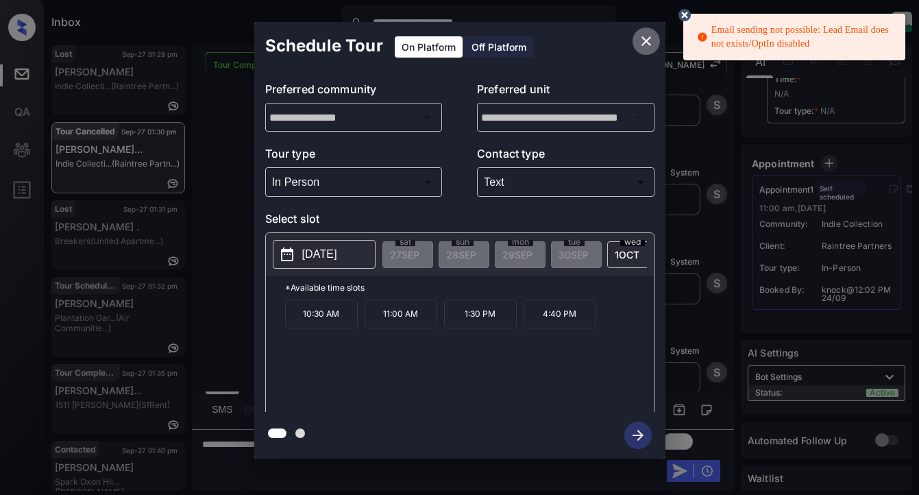
click at [643, 39] on icon "close" at bounding box center [646, 41] width 10 height 10
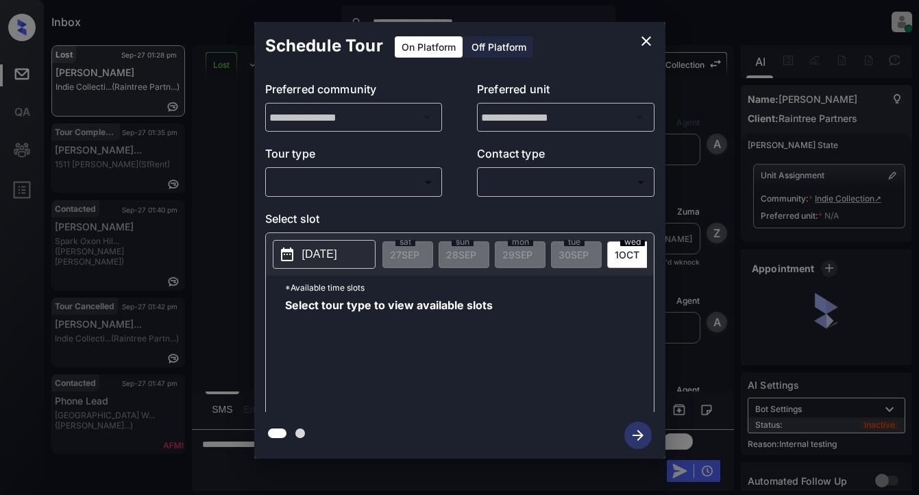
scroll to position [6044, 0]
click at [403, 176] on body "**********" at bounding box center [459, 247] width 919 height 495
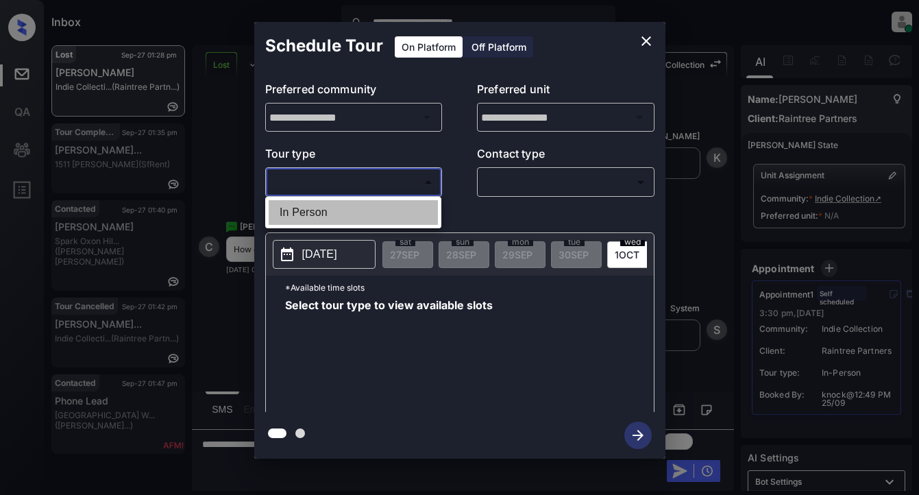
click at [298, 211] on li "In Person" at bounding box center [353, 212] width 169 height 25
type input "********"
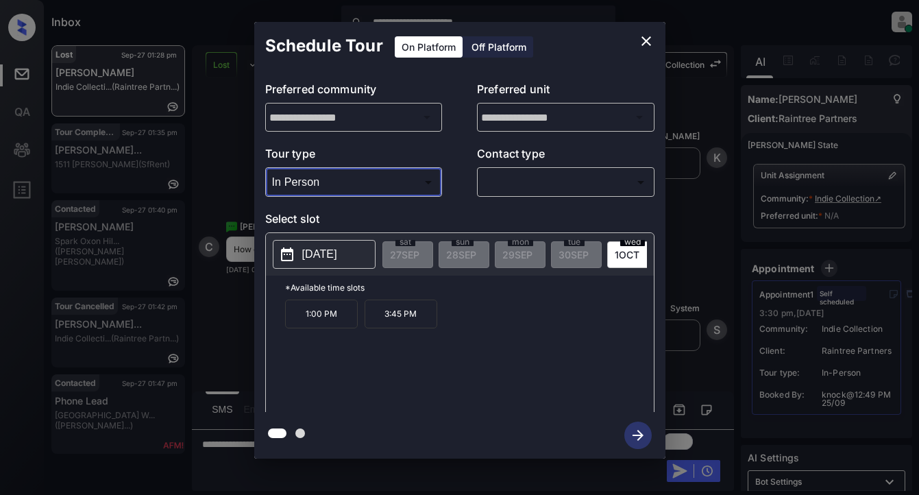
click at [643, 44] on icon "close" at bounding box center [646, 41] width 10 height 10
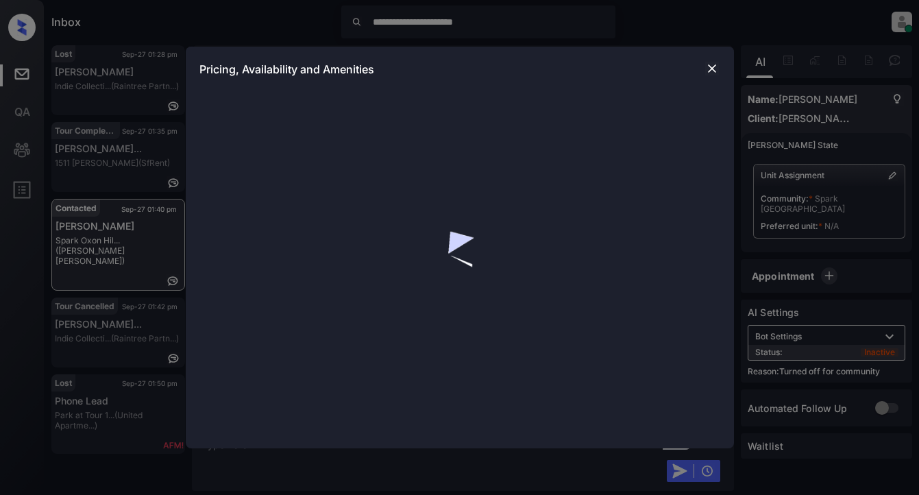
scroll to position [2366, 0]
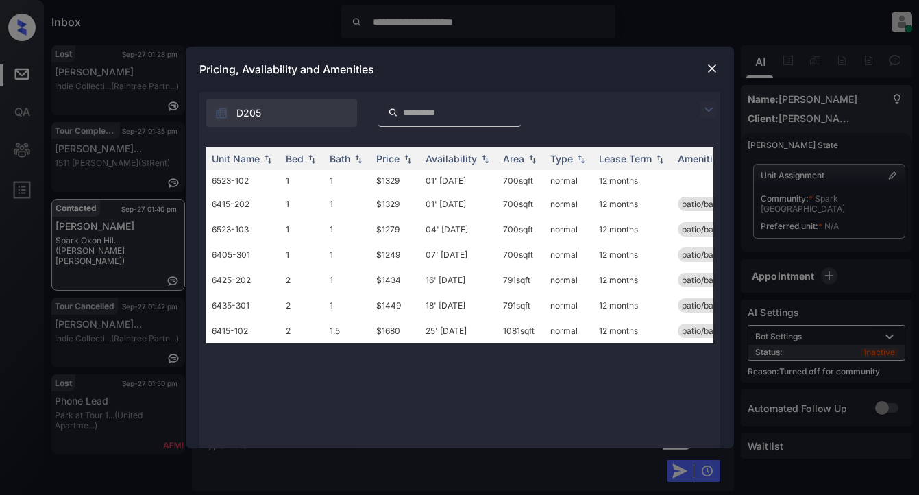
click at [713, 114] on img at bounding box center [708, 109] width 16 height 16
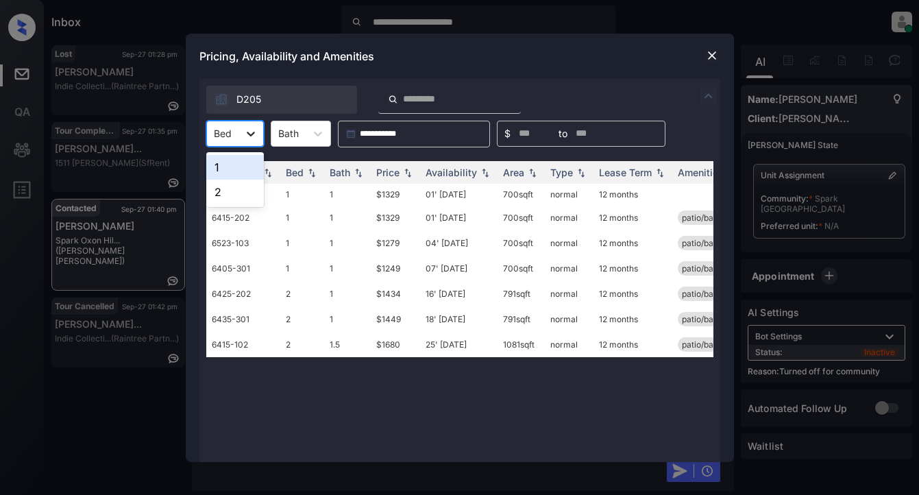
click at [252, 124] on div at bounding box center [250, 133] width 25 height 25
drag, startPoint x: 221, startPoint y: 190, endPoint x: 231, endPoint y: 188, distance: 10.4
click at [224, 190] on div "2" at bounding box center [235, 191] width 58 height 25
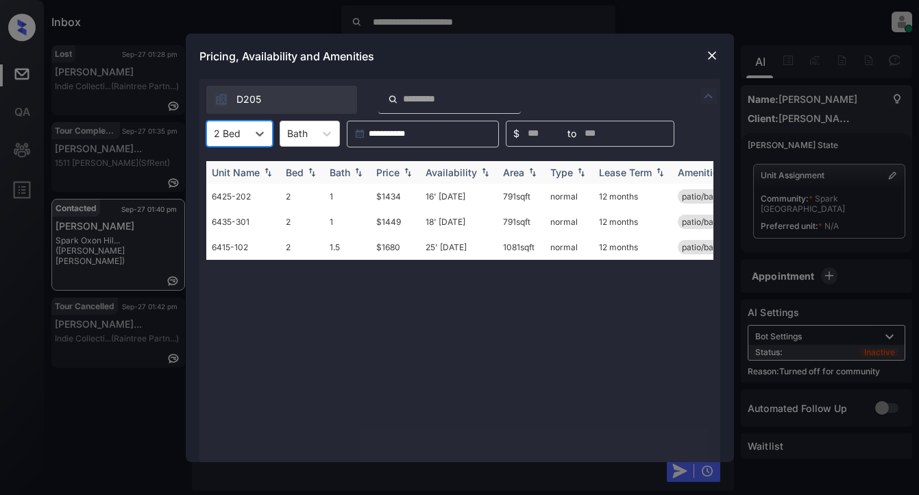
click at [336, 175] on div "Bath" at bounding box center [339, 172] width 21 height 12
drag, startPoint x: 336, startPoint y: 175, endPoint x: 345, endPoint y: 171, distance: 9.2
click at [338, 175] on div "Bath" at bounding box center [339, 172] width 21 height 12
click at [401, 171] on img at bounding box center [408, 172] width 14 height 10
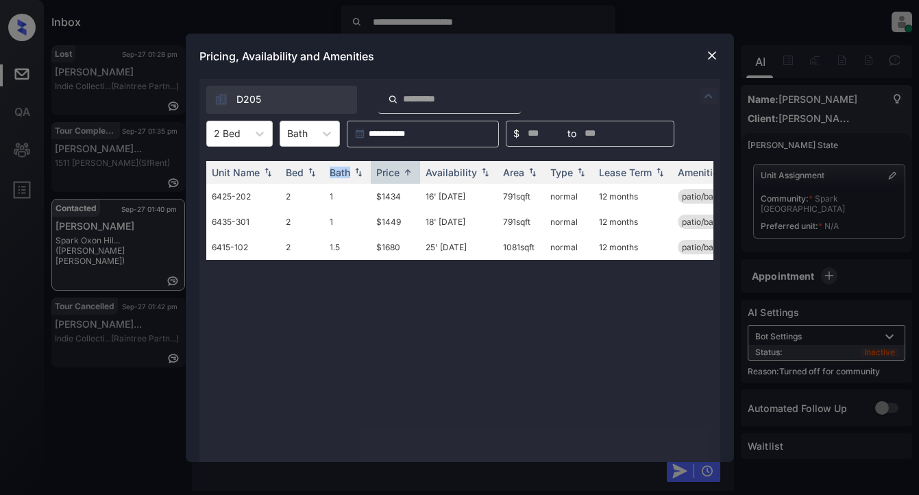
click at [710, 62] on img at bounding box center [712, 56] width 14 height 14
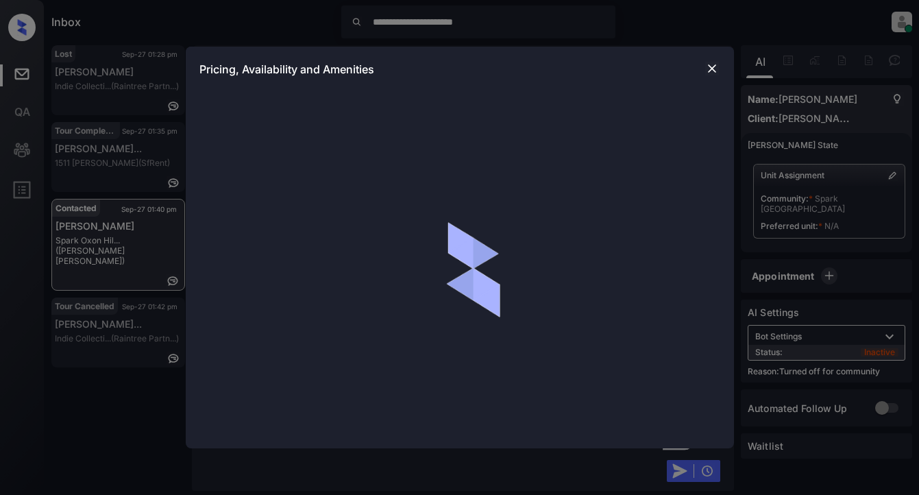
scroll to position [2366, 0]
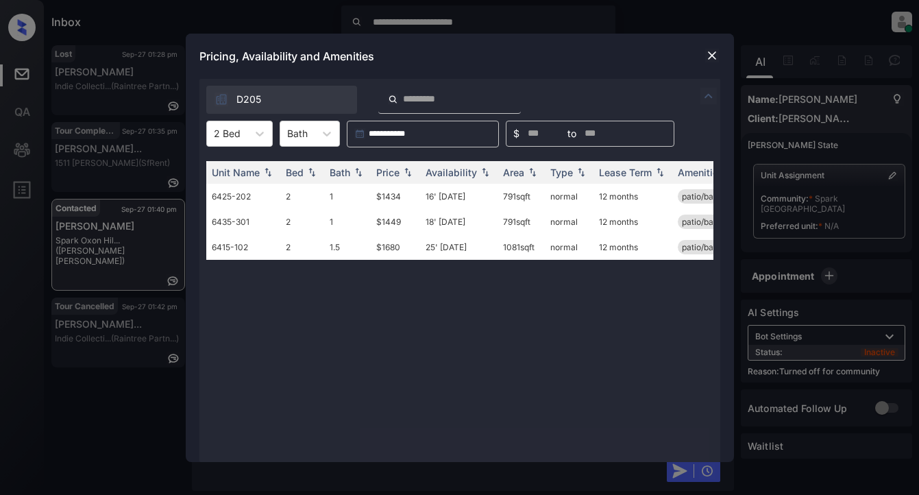
click at [703, 99] on img at bounding box center [708, 96] width 16 height 16
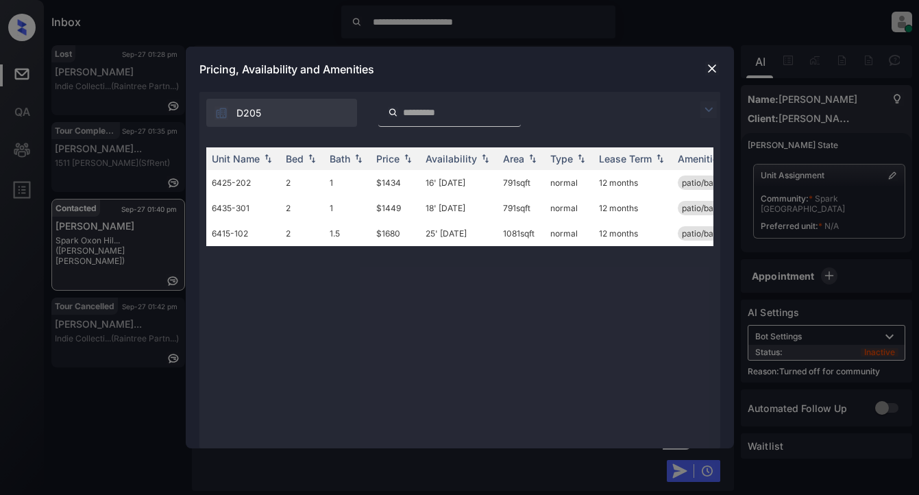
click at [704, 99] on div "D205" at bounding box center [459, 109] width 521 height 35
click at [714, 111] on img at bounding box center [708, 109] width 16 height 16
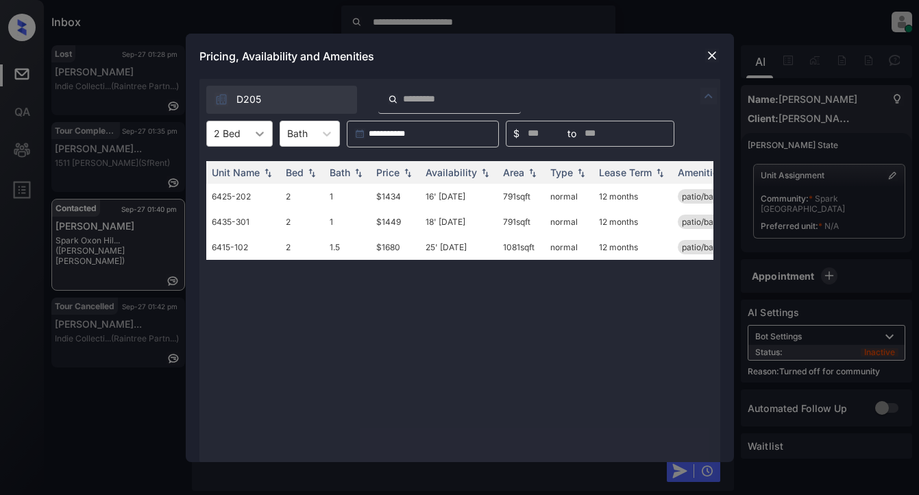
click at [262, 138] on icon at bounding box center [260, 134] width 14 height 14
click at [237, 195] on div "2" at bounding box center [239, 191] width 66 height 25
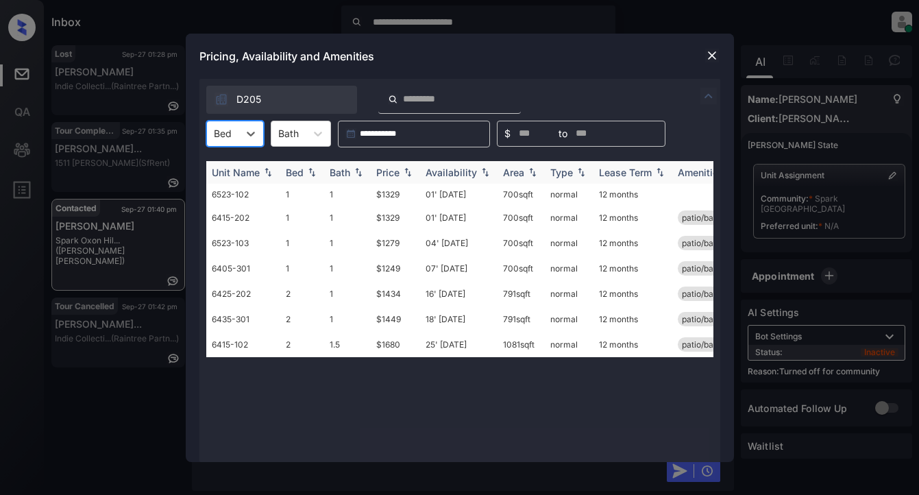
click at [394, 173] on div "Price" at bounding box center [387, 172] width 23 height 12
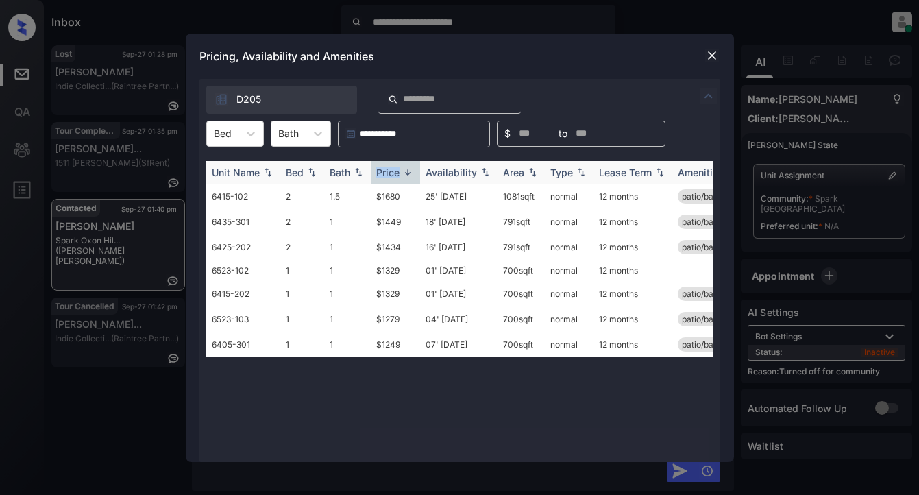
click at [394, 173] on div "Price" at bounding box center [387, 172] width 23 height 12
click at [458, 169] on div "Availability" at bounding box center [450, 172] width 51 height 12
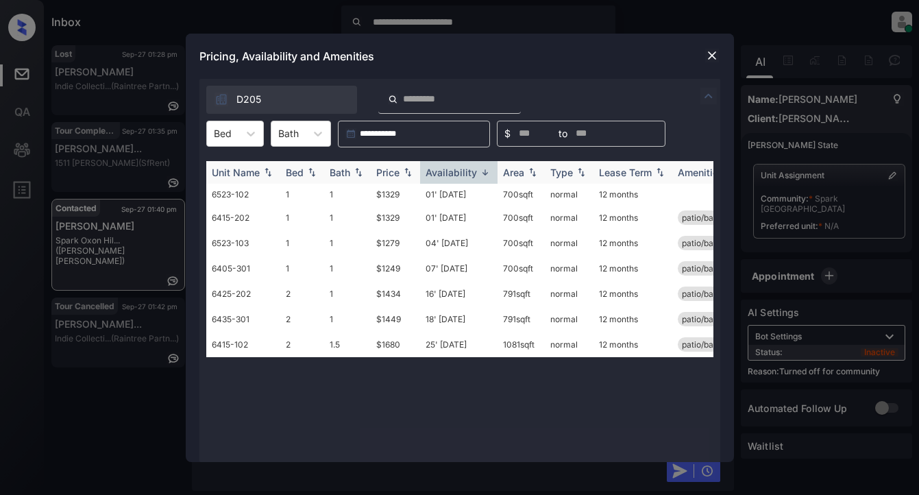
click at [460, 167] on div "Availability" at bounding box center [450, 172] width 51 height 12
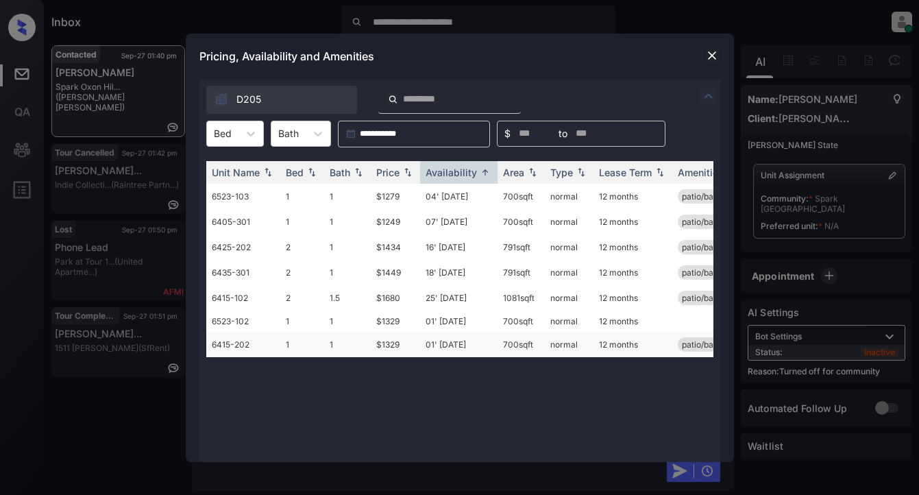
click at [395, 345] on td "$1329" at bounding box center [395, 344] width 49 height 25
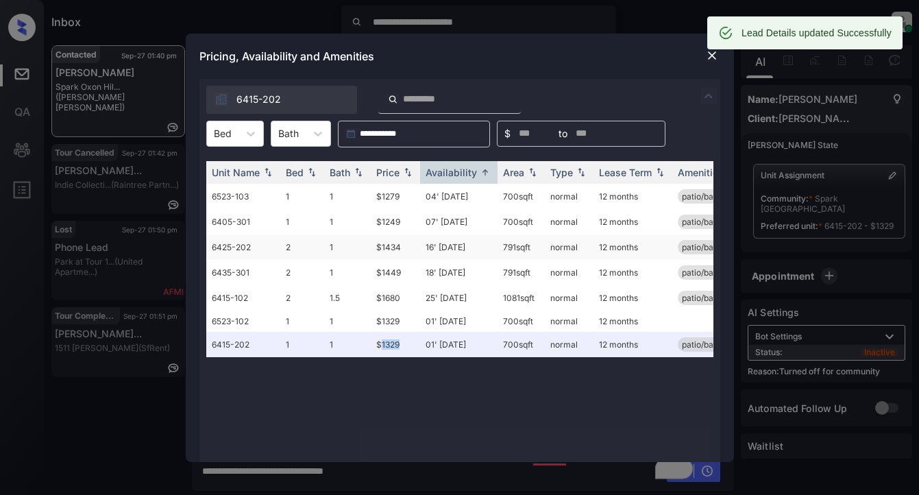
scroll to position [2455, 0]
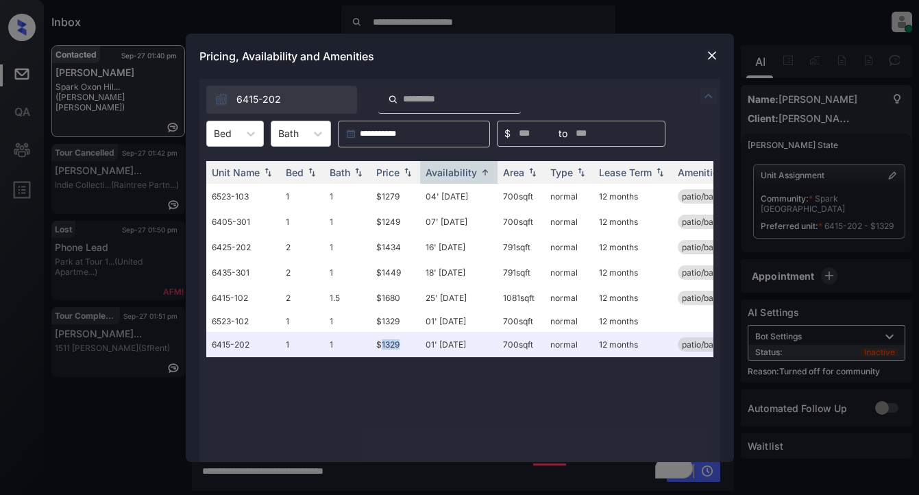
click at [711, 51] on img at bounding box center [712, 56] width 14 height 14
